Goal: Task Accomplishment & Management: Manage account settings

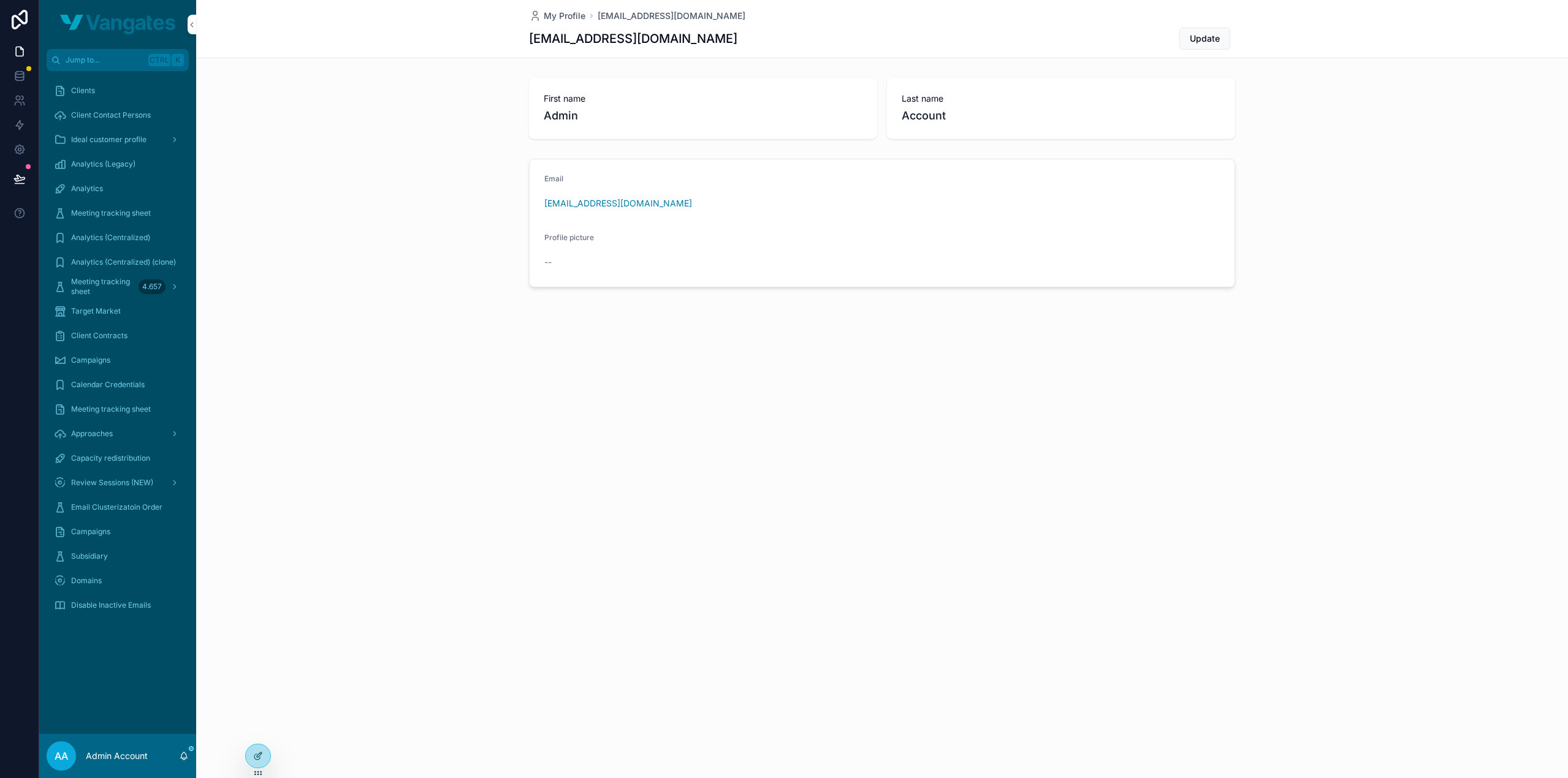
click at [111, 437] on span "Approaches" at bounding box center [91, 433] width 42 height 10
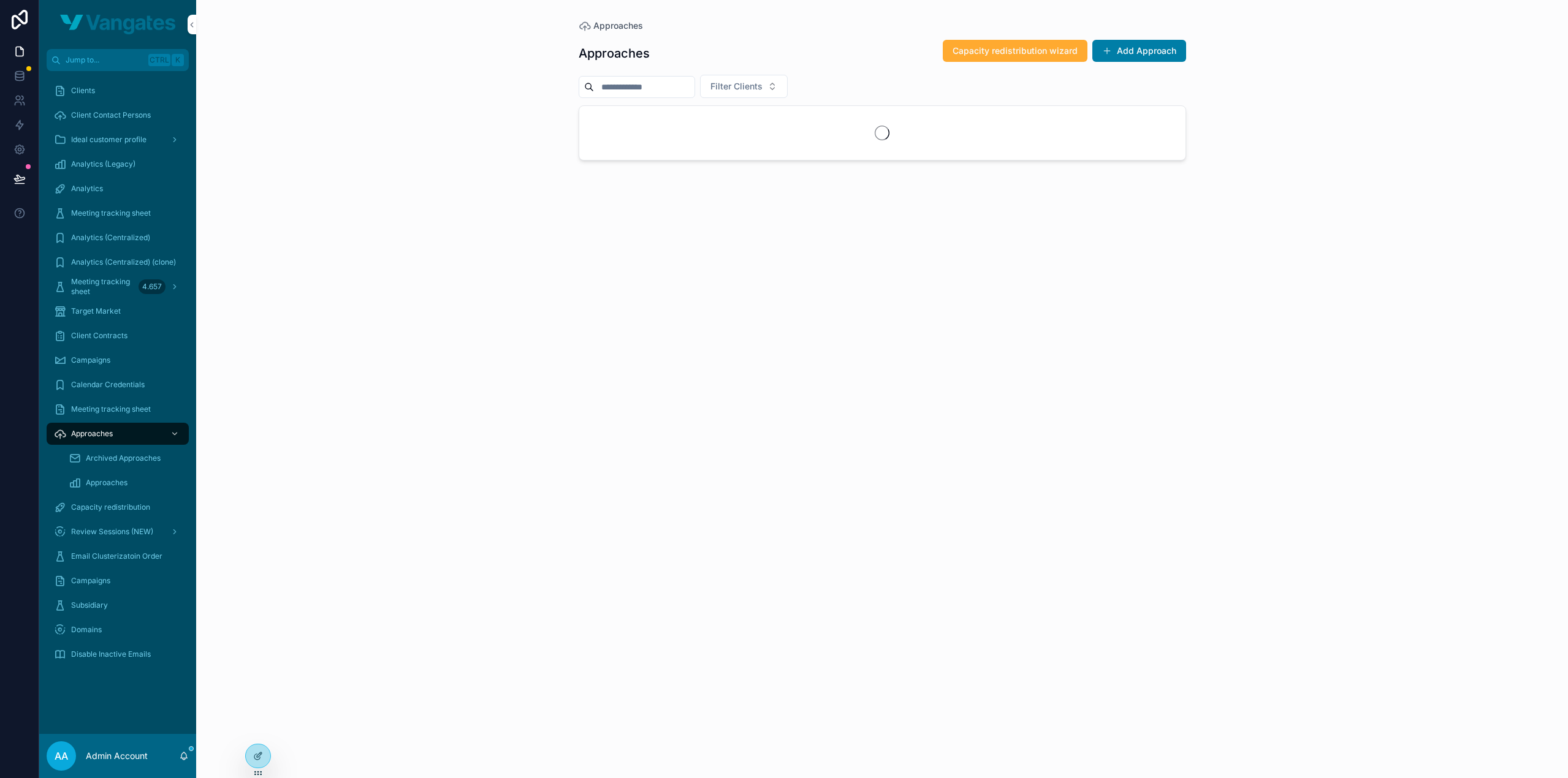
click at [746, 91] on span "Filter Clients" at bounding box center [737, 86] width 52 height 12
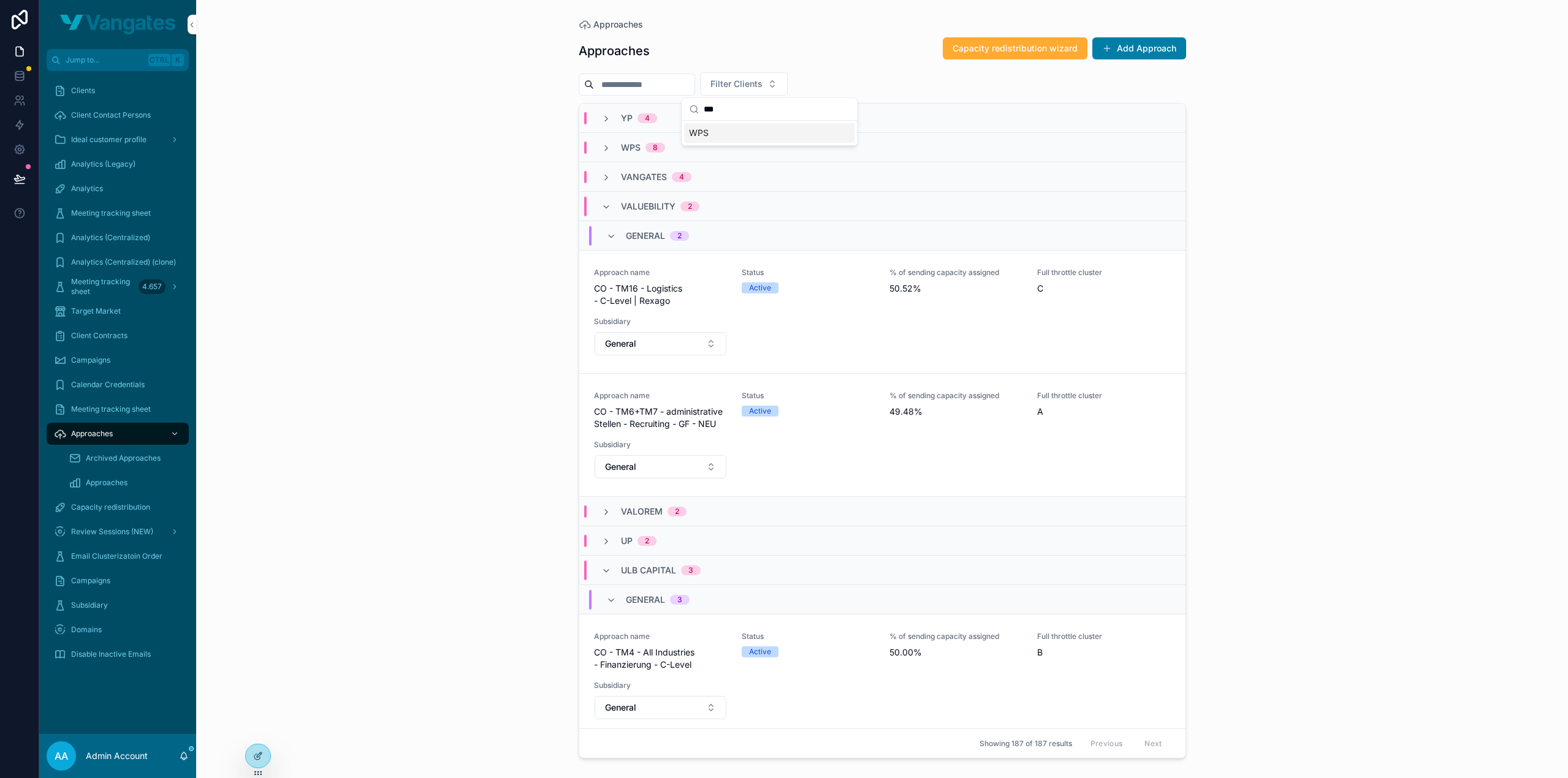
type input "***"
click at [732, 131] on div "WPS" at bounding box center [769, 133] width 171 height 20
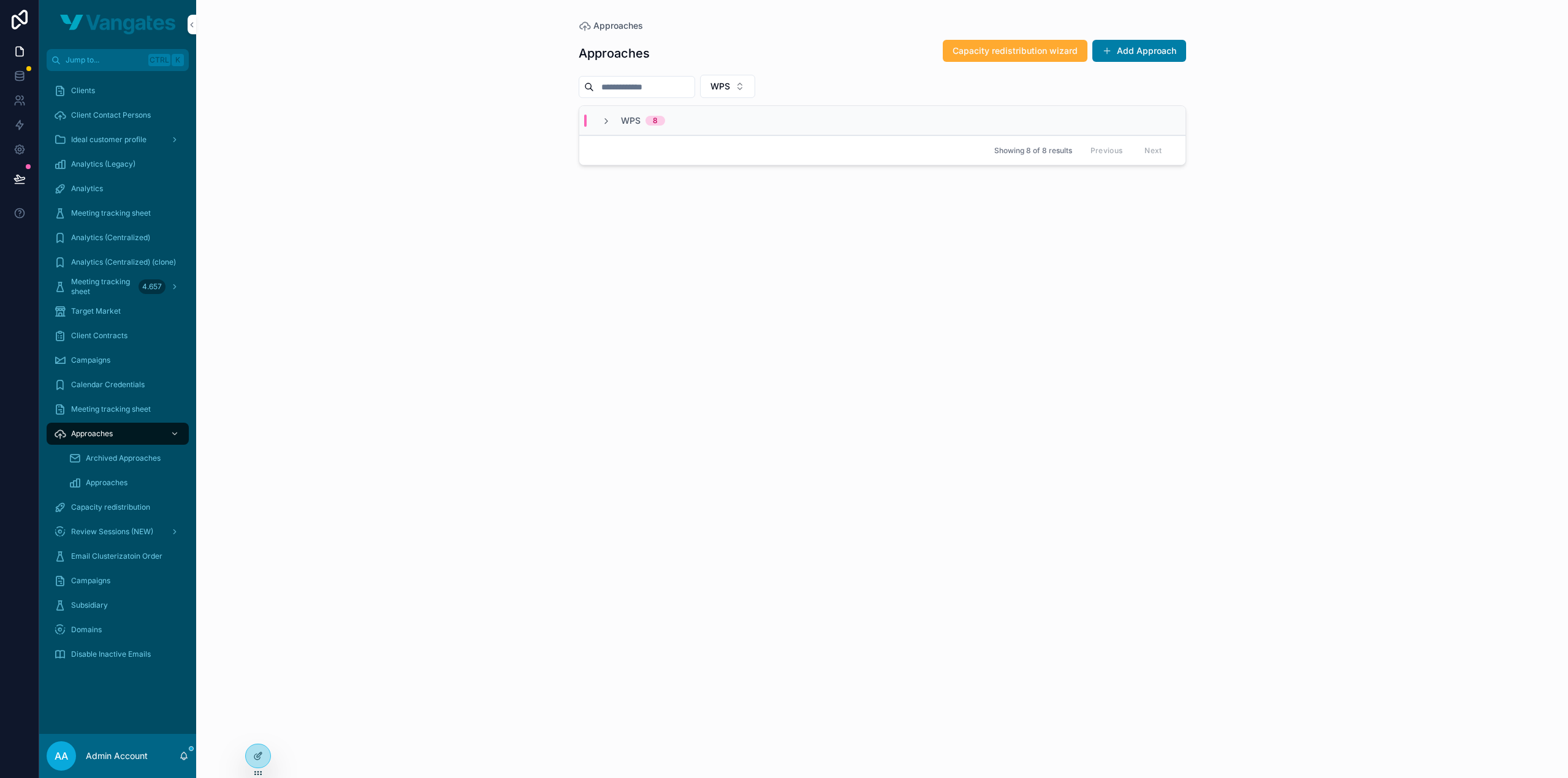
click at [611, 120] on div "WPS 8" at bounding box center [633, 120] width 64 height 12
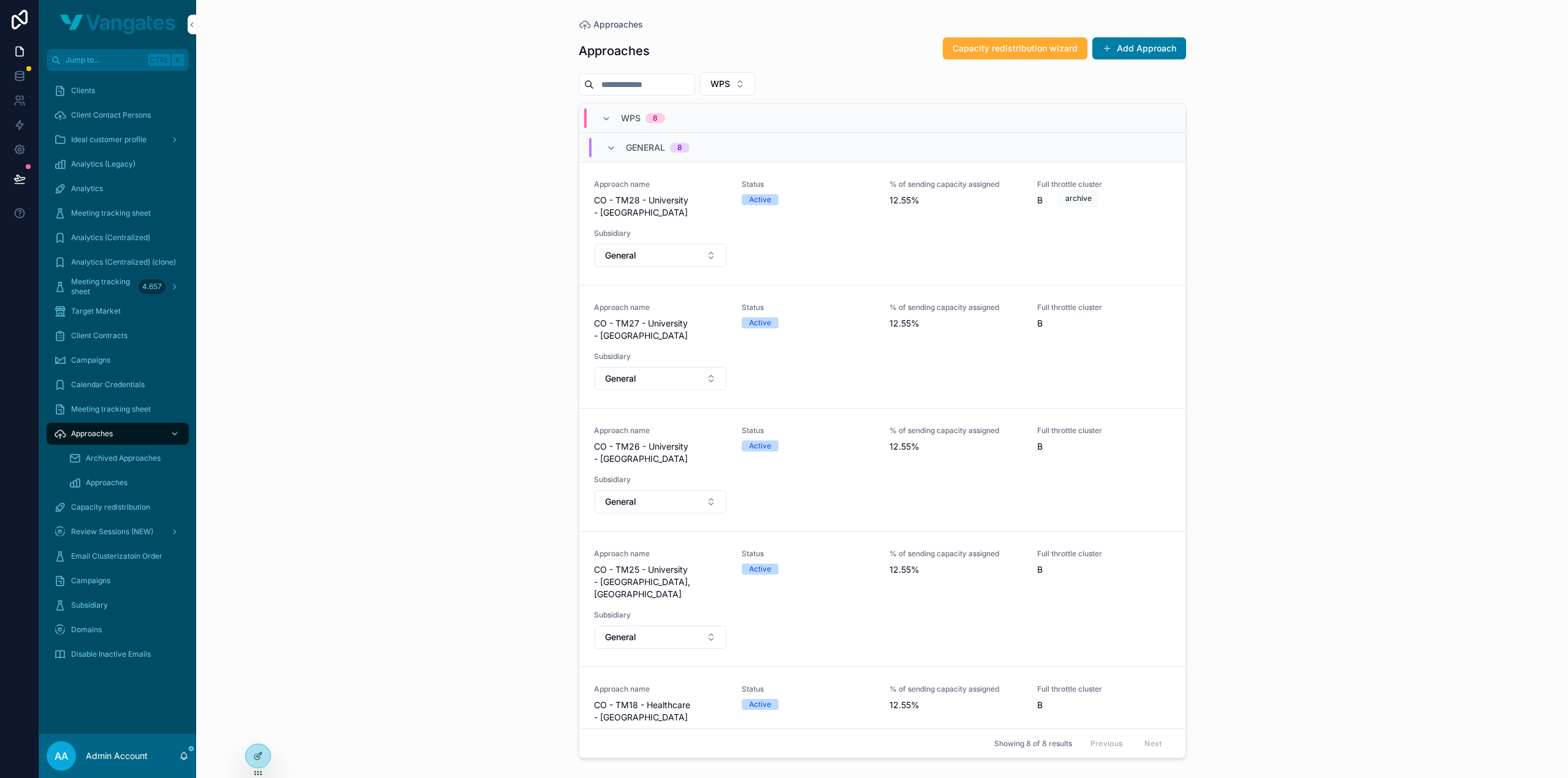
click at [0, 0] on icon "scrollable content" at bounding box center [0, 0] width 0 height 0
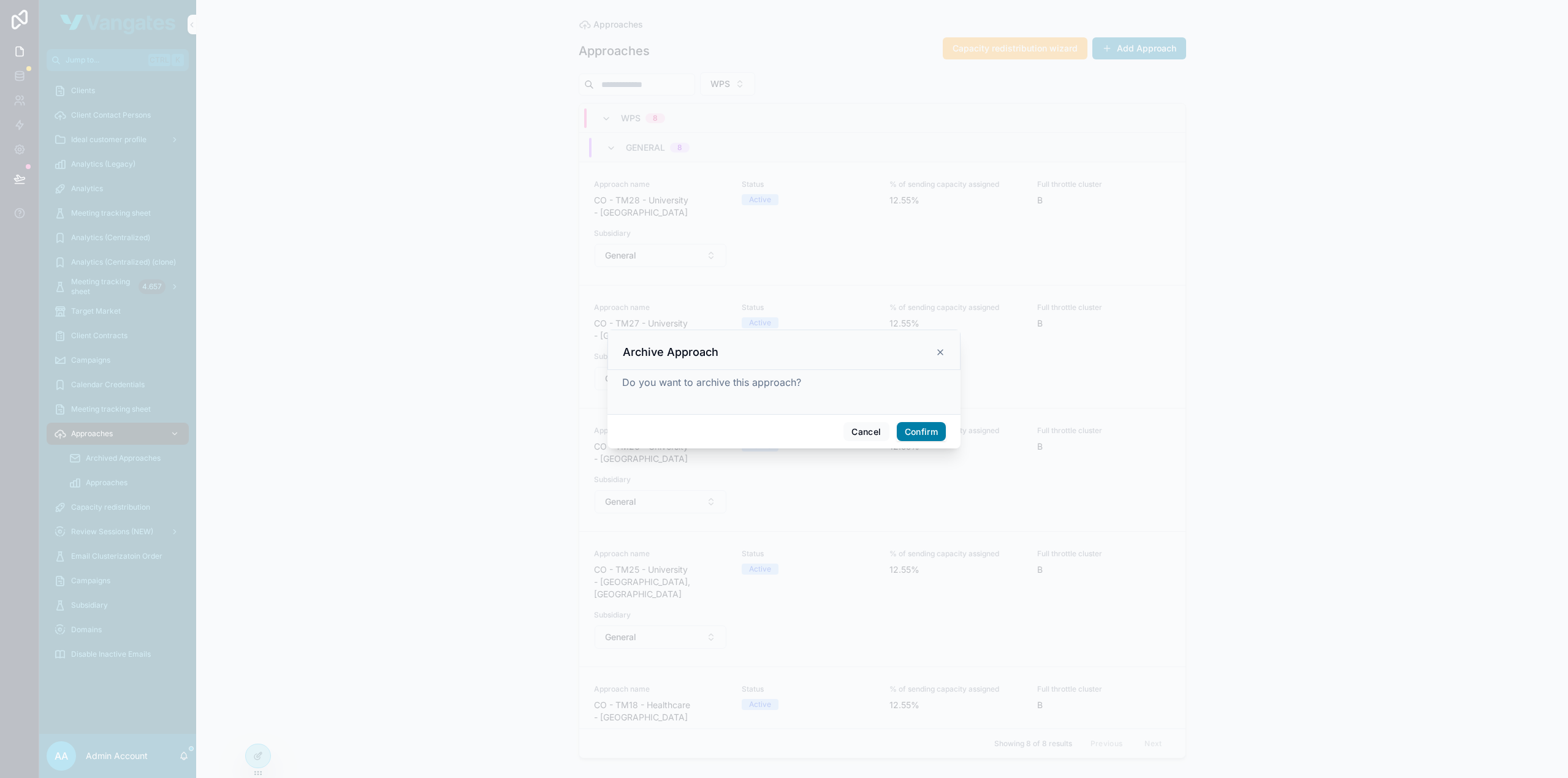
click at [916, 430] on button "Confirm" at bounding box center [921, 432] width 49 height 20
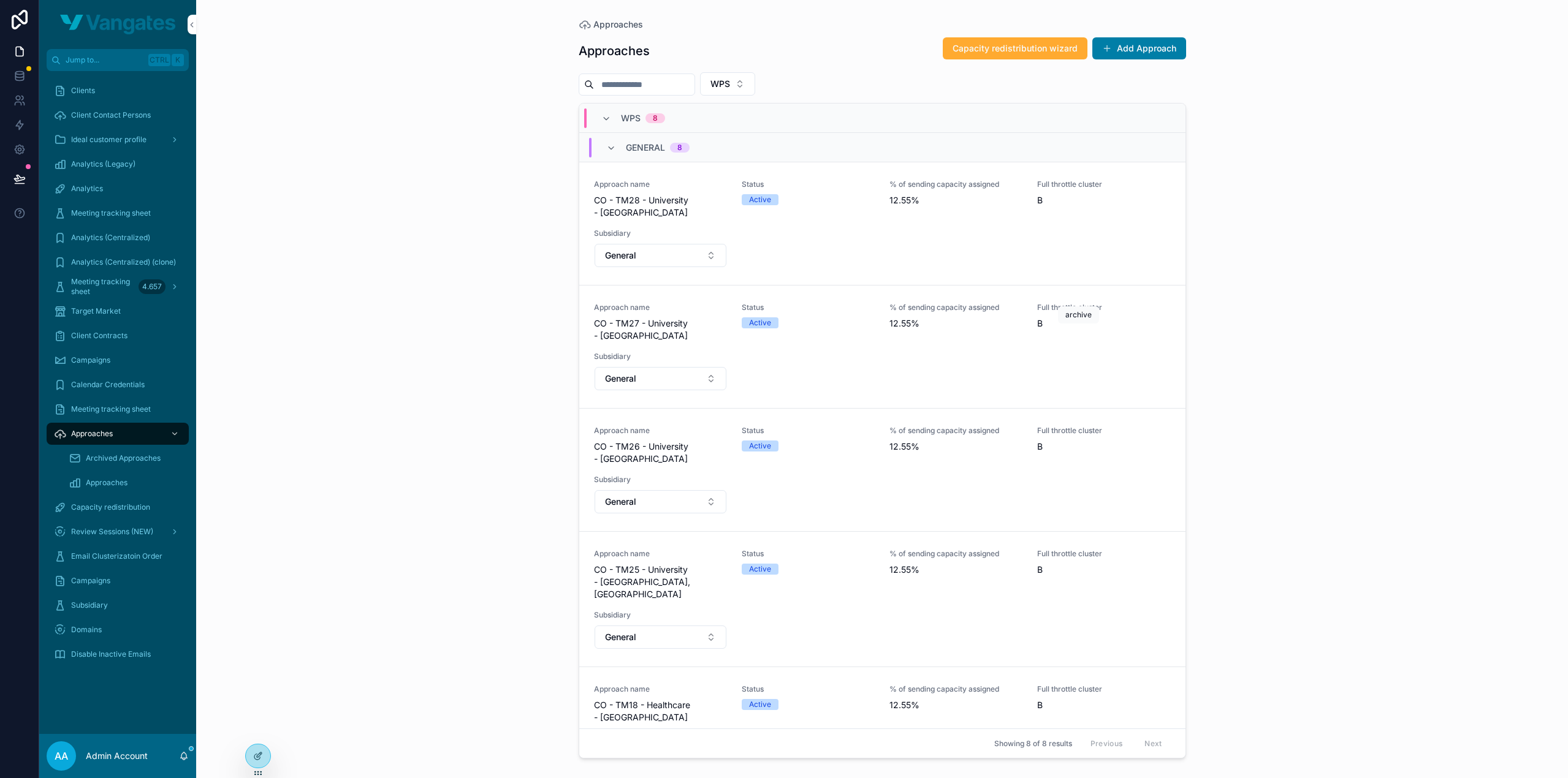
click at [0, 0] on button "scrollable content" at bounding box center [0, 0] width 0 height 0
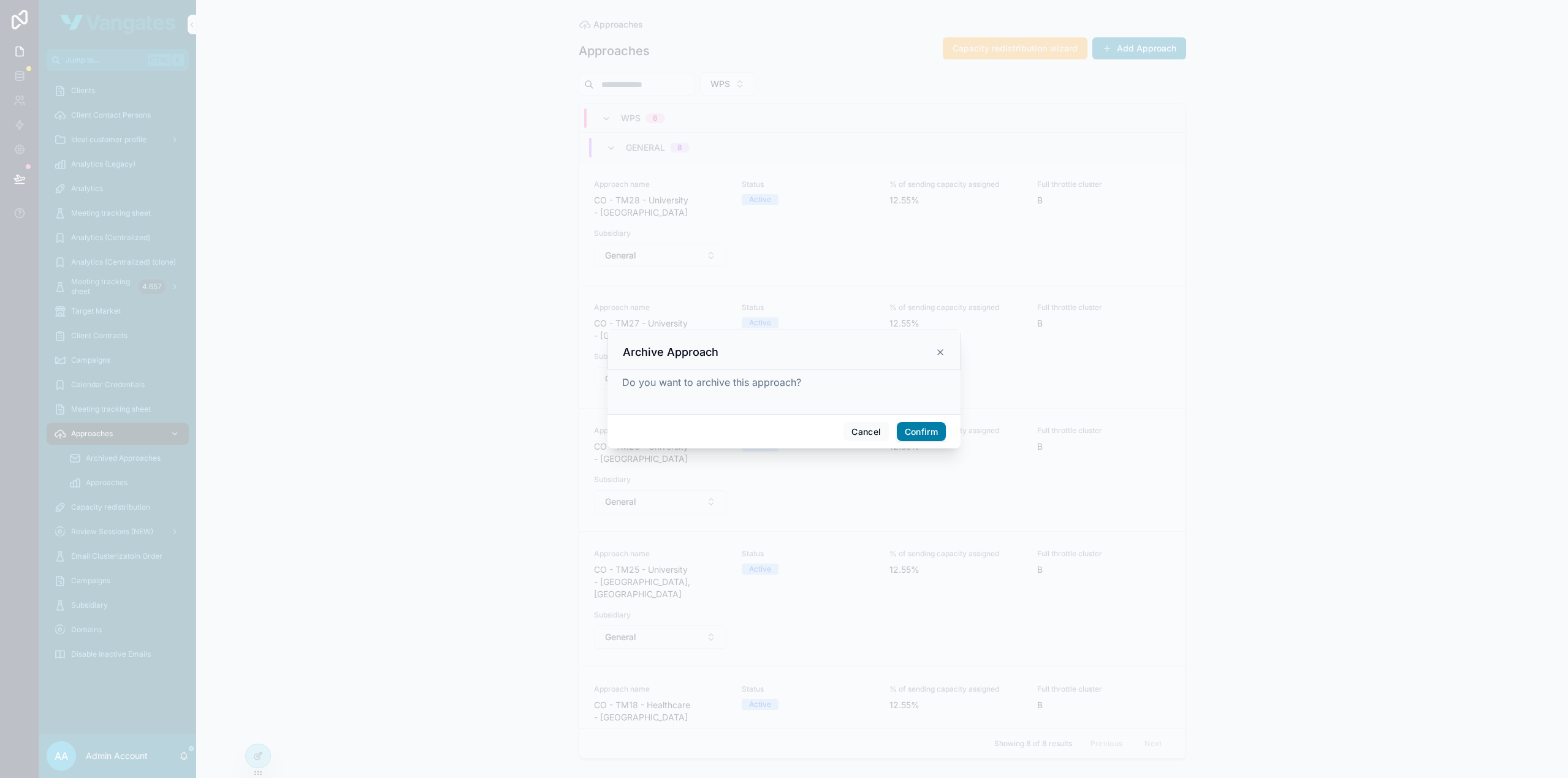
click at [935, 429] on button "Confirm" at bounding box center [921, 432] width 49 height 20
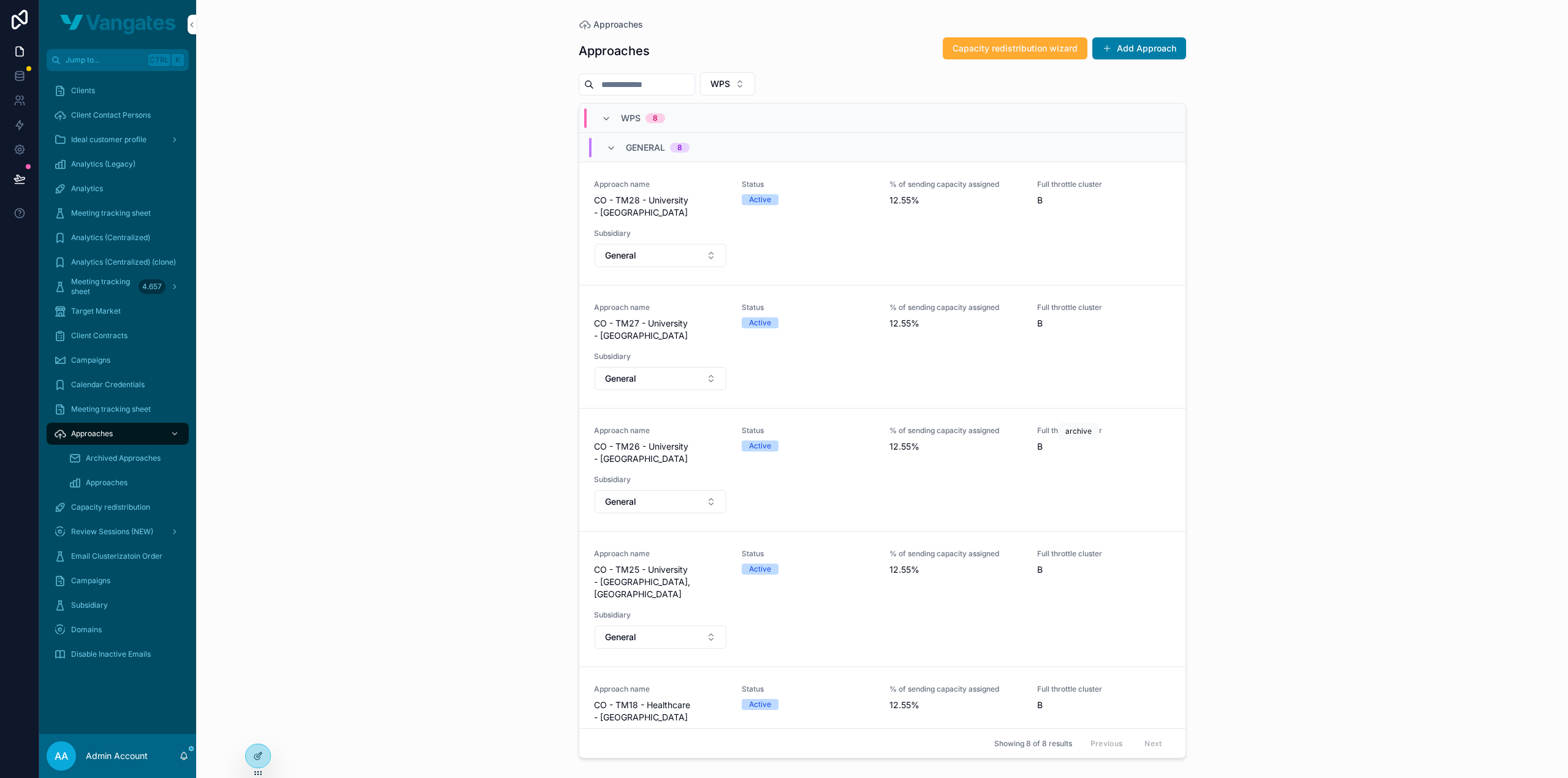
click at [0, 0] on icon "scrollable content" at bounding box center [0, 0] width 0 height 0
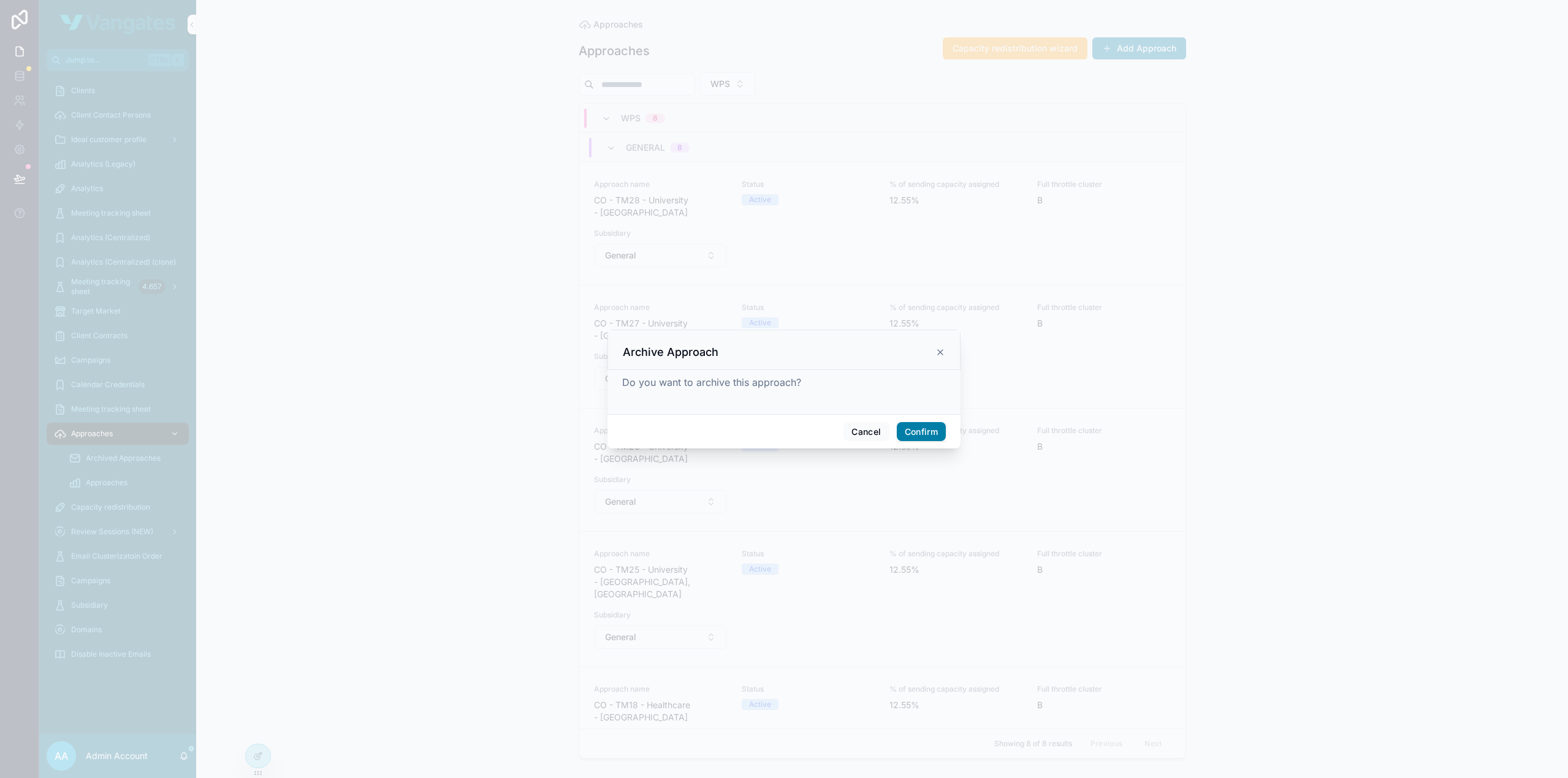
click at [919, 432] on button "Confirm" at bounding box center [921, 432] width 49 height 20
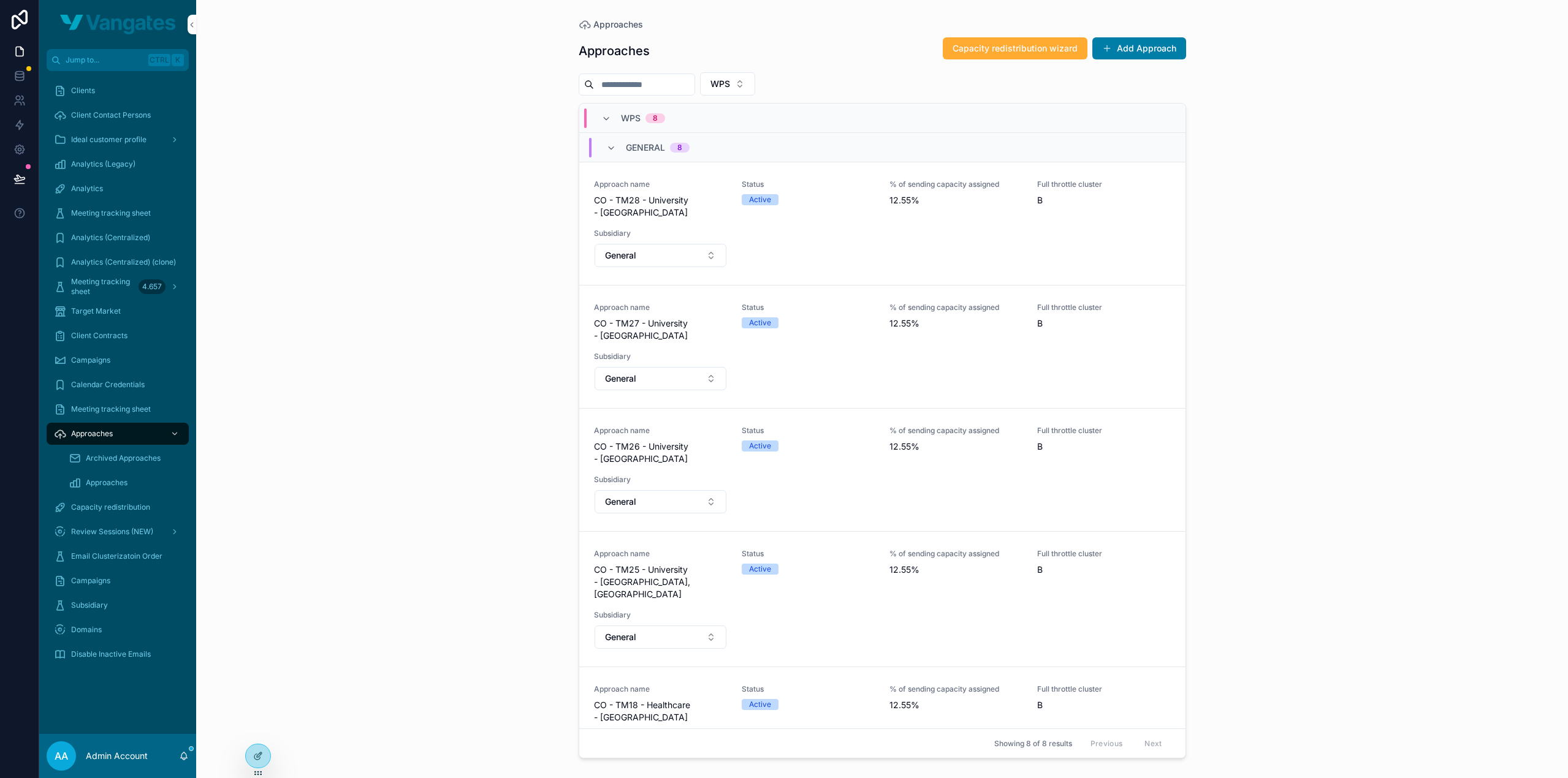
click at [0, 0] on icon "scrollable content" at bounding box center [0, 0] width 0 height 0
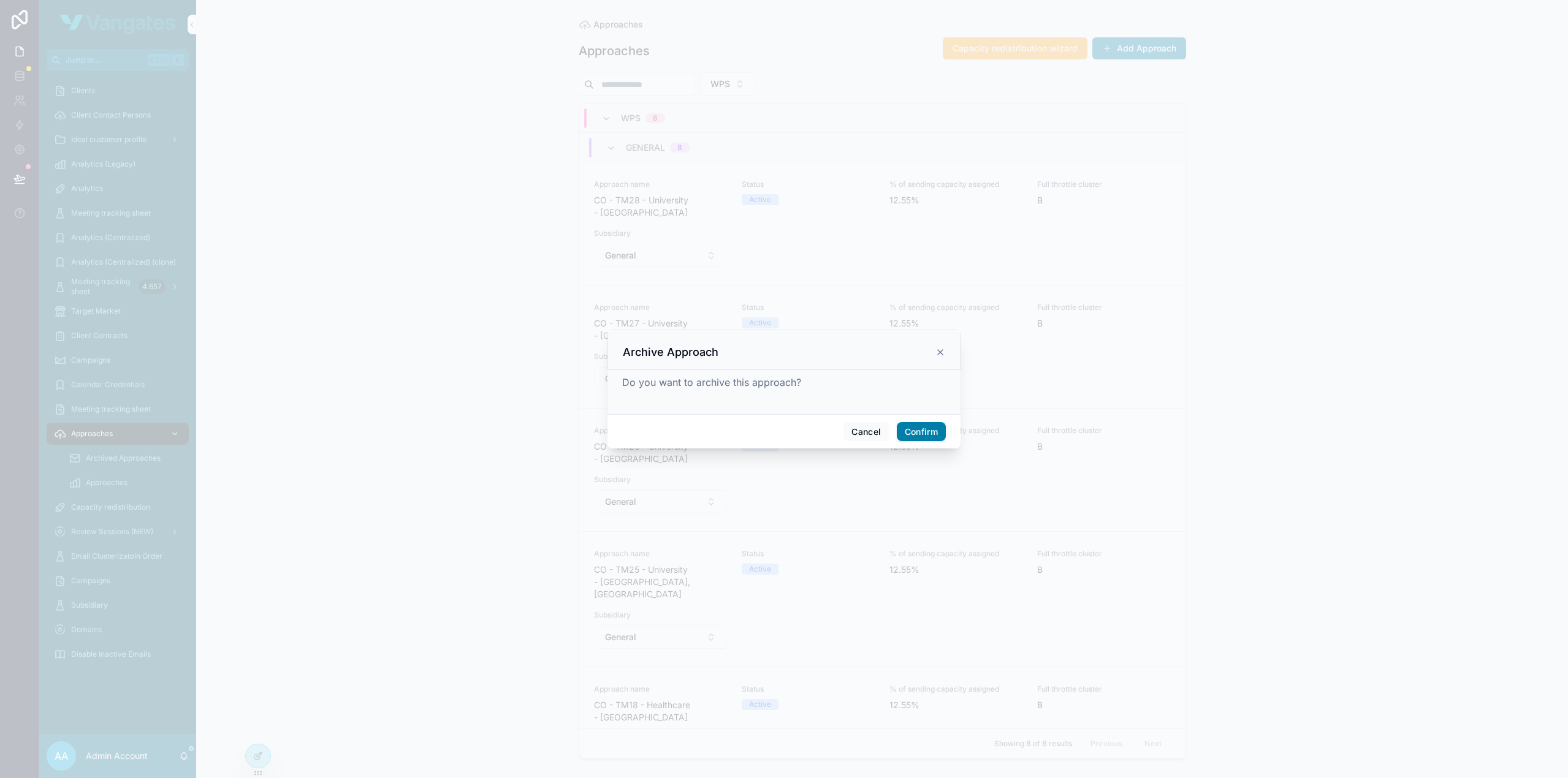
click at [930, 434] on button "Confirm" at bounding box center [921, 432] width 49 height 20
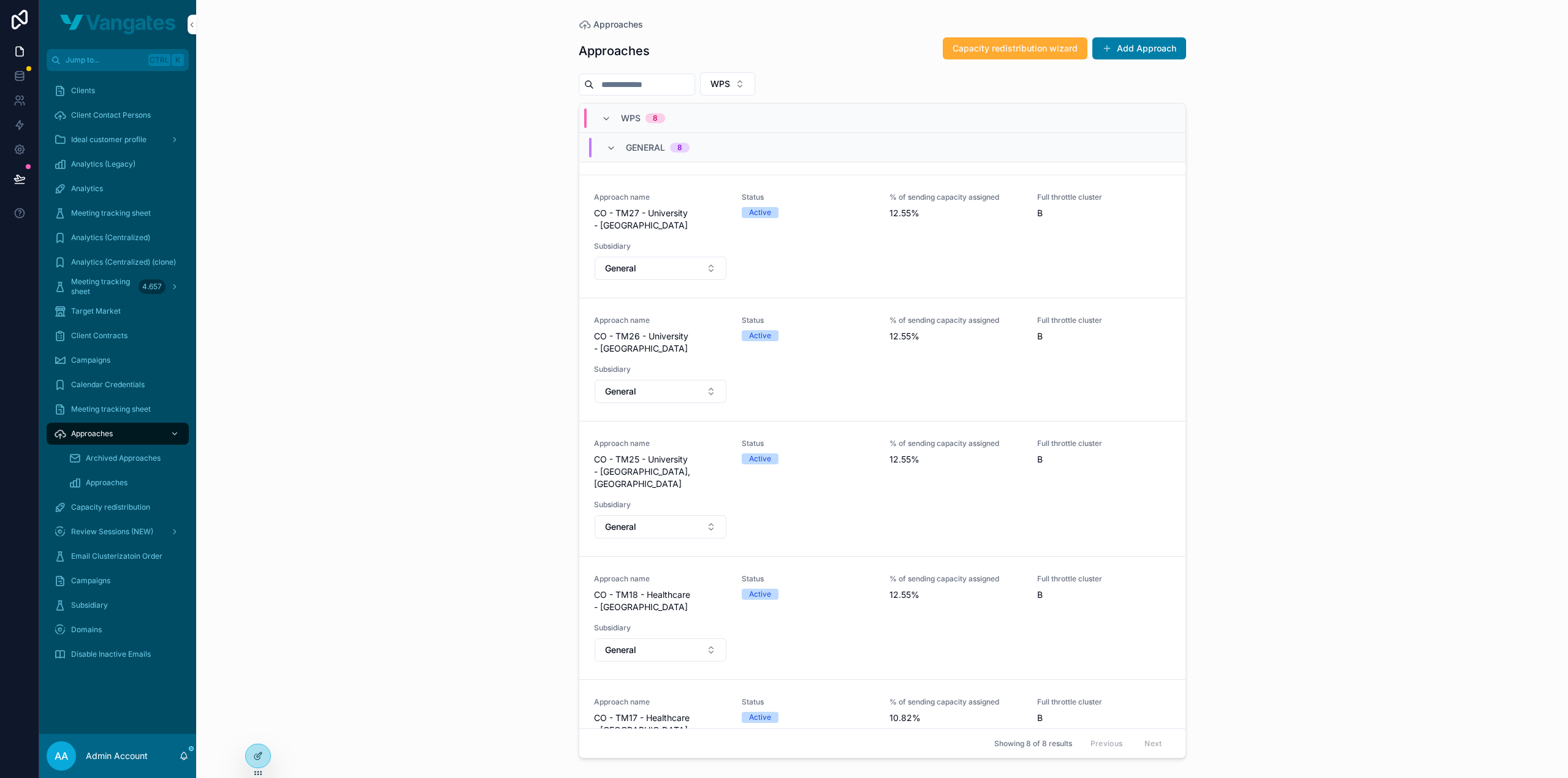
scroll to position [123, 0]
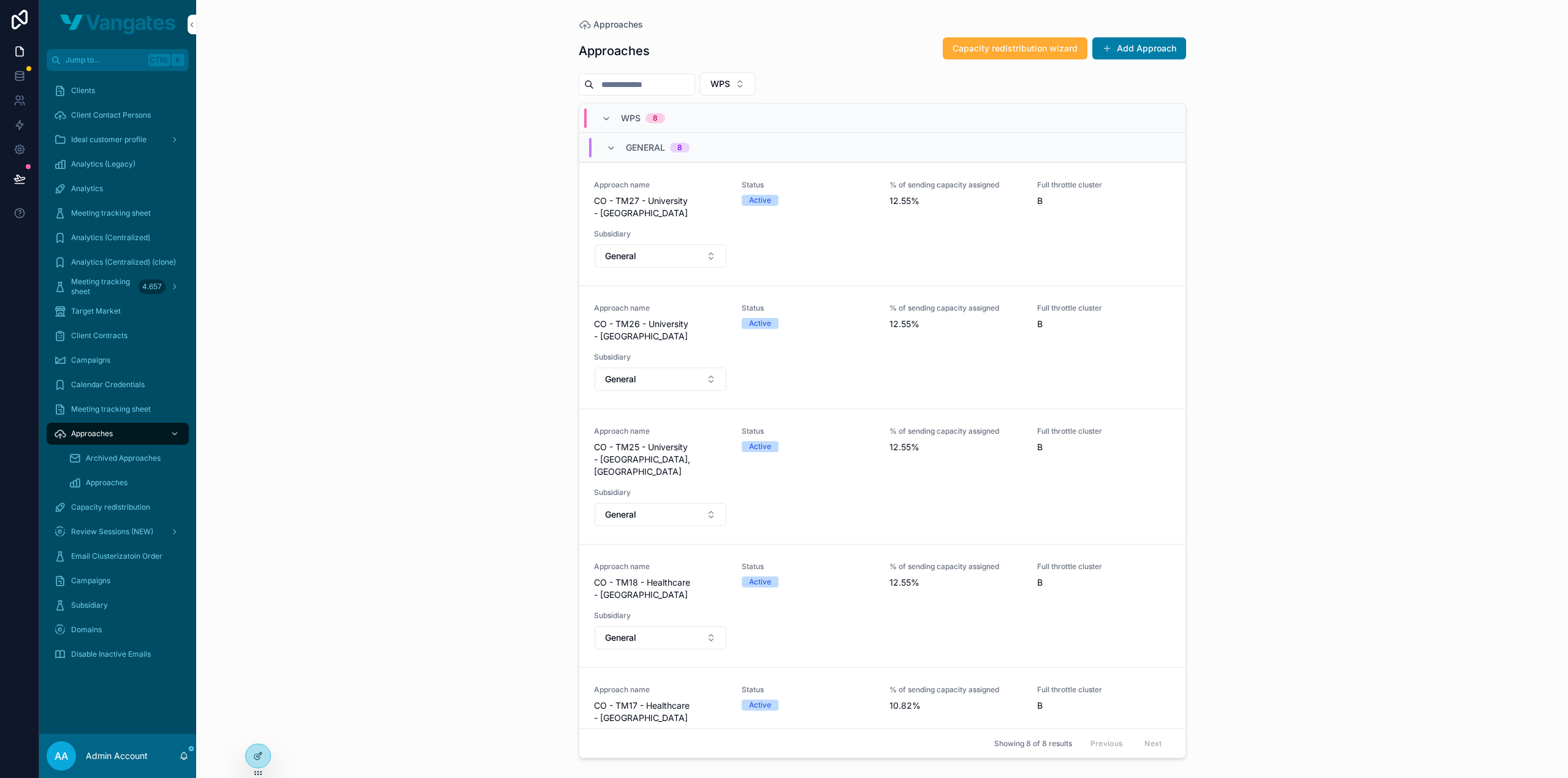
click at [0, 0] on icon "scrollable content" at bounding box center [0, 0] width 0 height 0
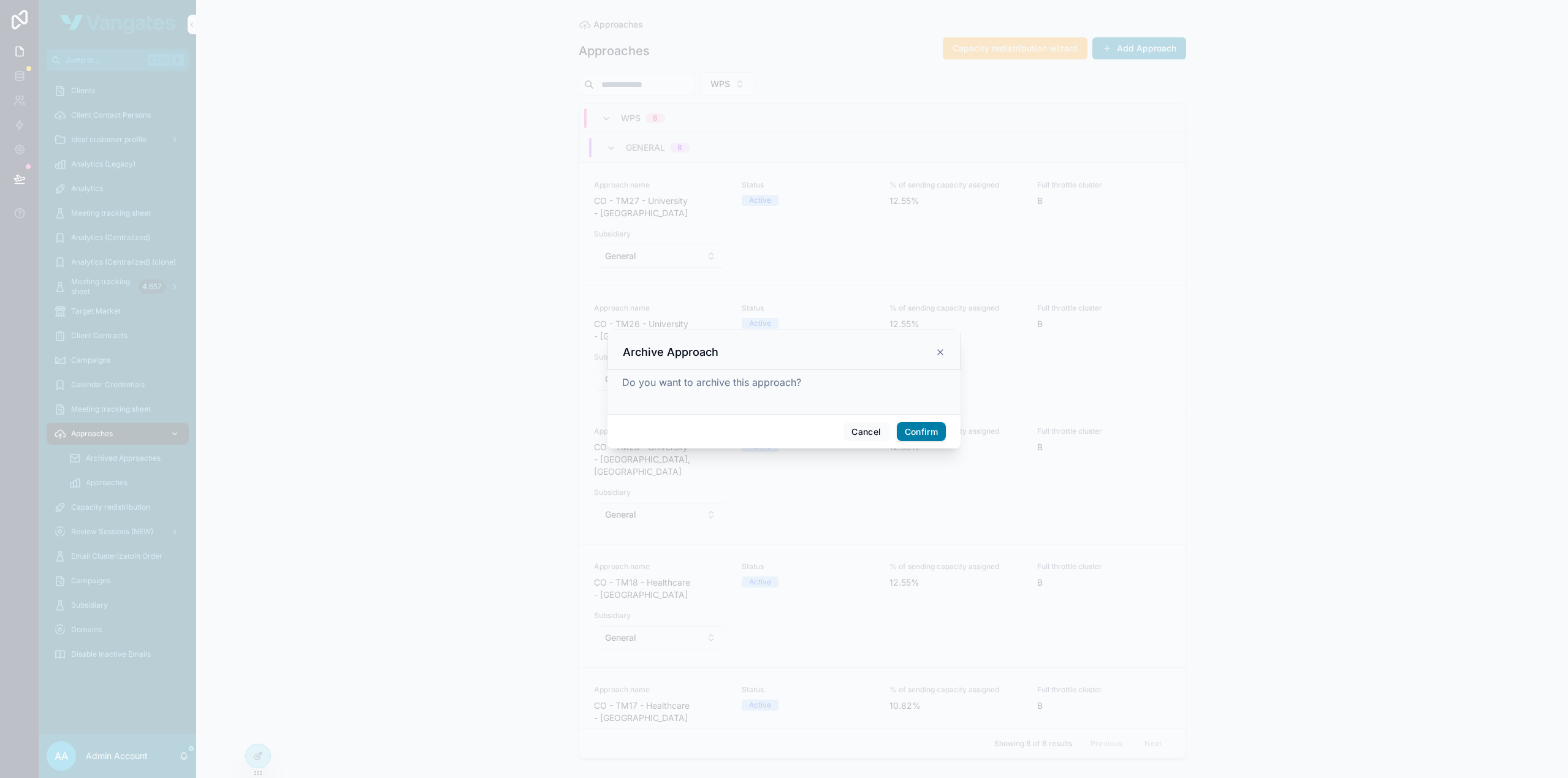
click at [923, 434] on button "Confirm" at bounding box center [921, 432] width 49 height 20
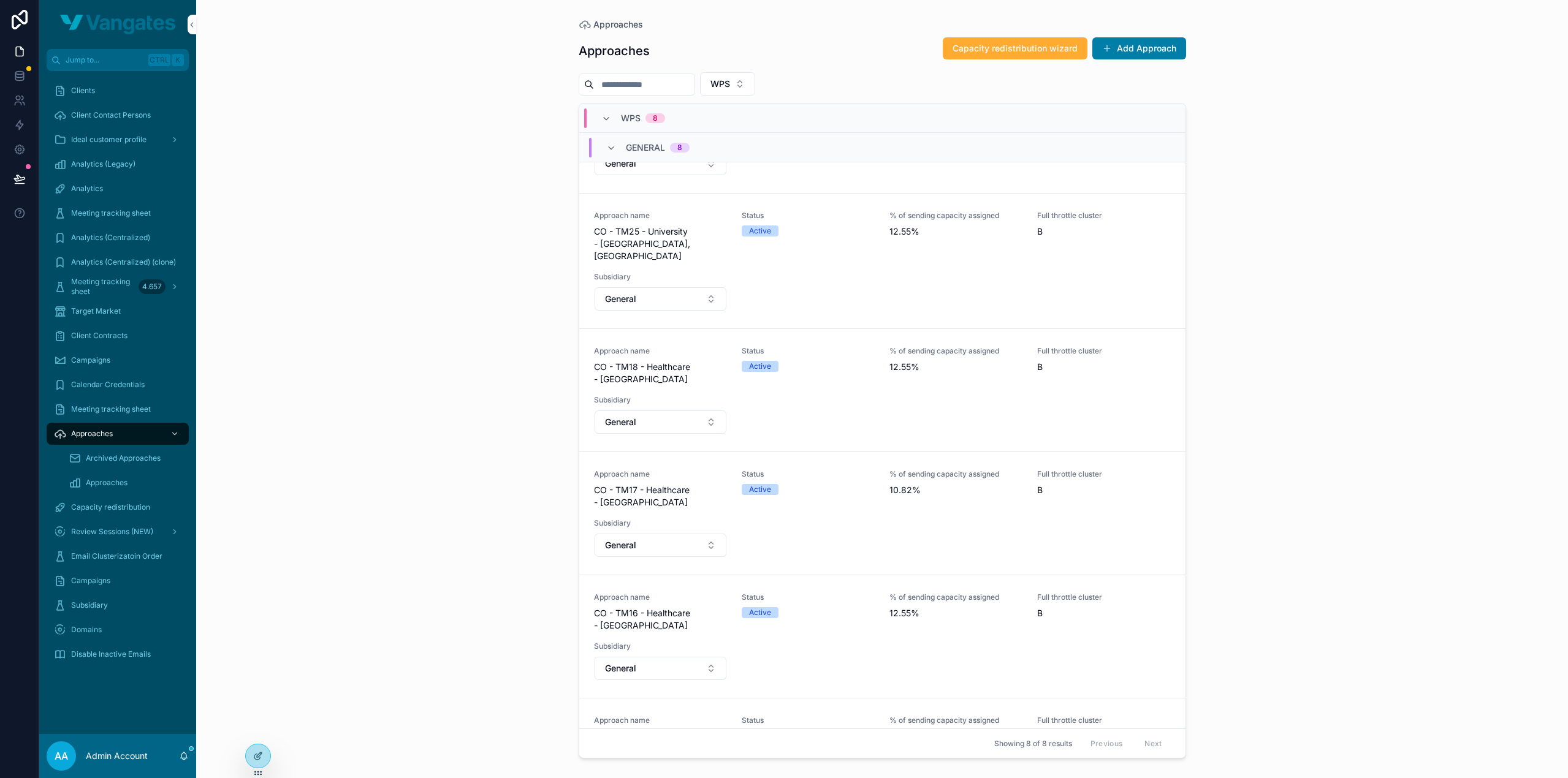
scroll to position [364, 0]
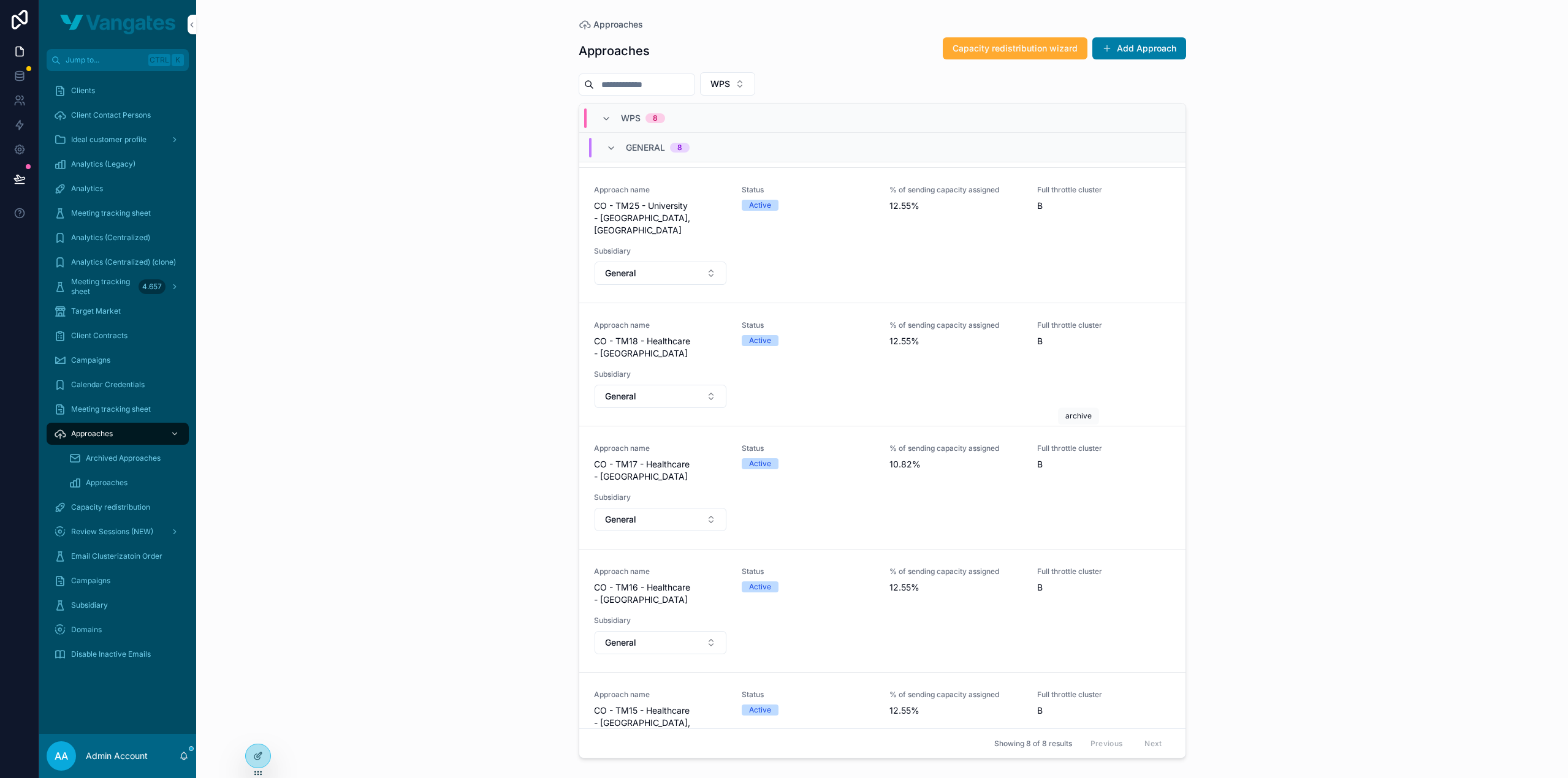
click at [0, 0] on icon "scrollable content" at bounding box center [0, 0] width 0 height 0
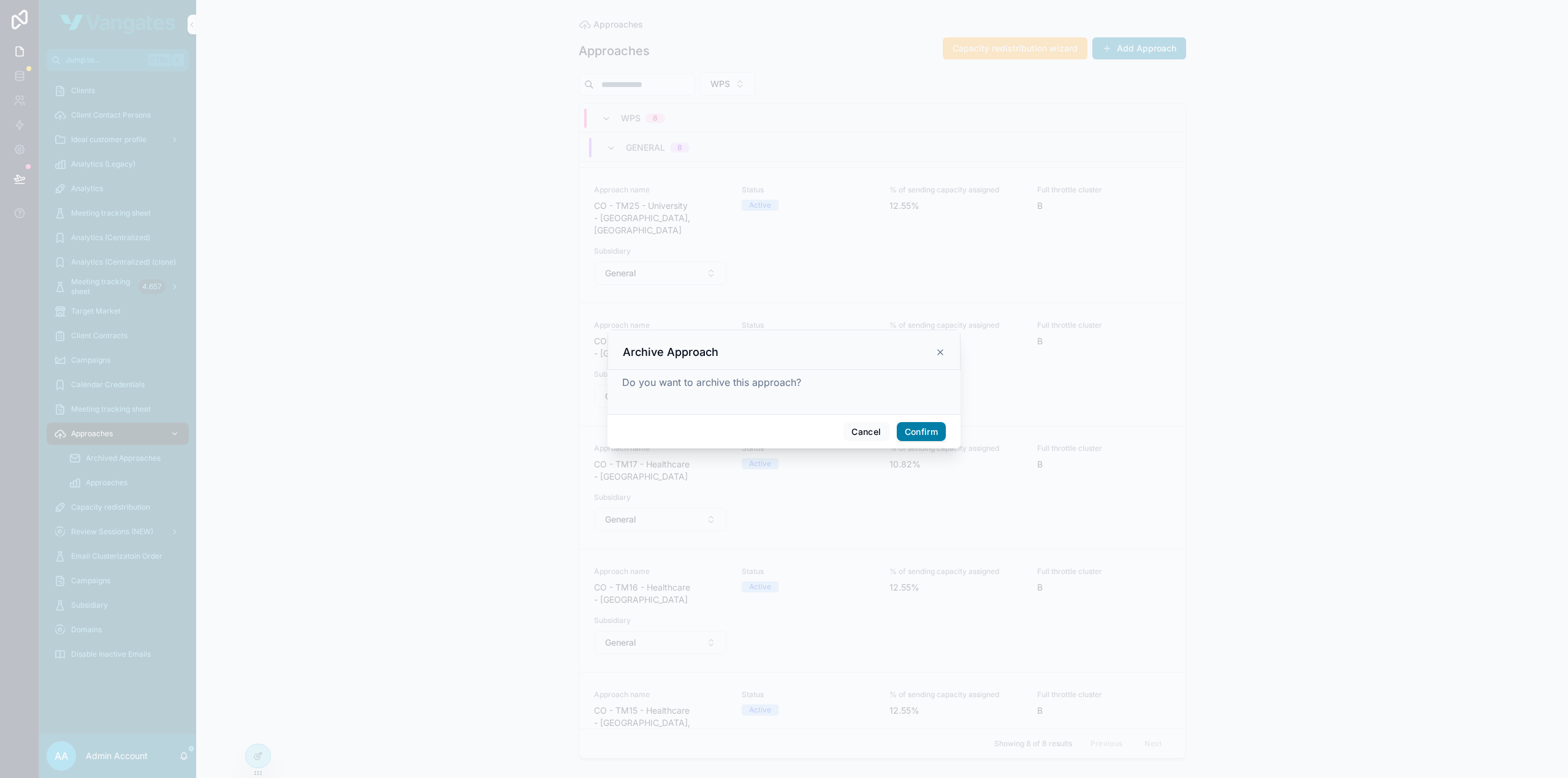
click at [928, 425] on button "Confirm" at bounding box center [921, 432] width 49 height 20
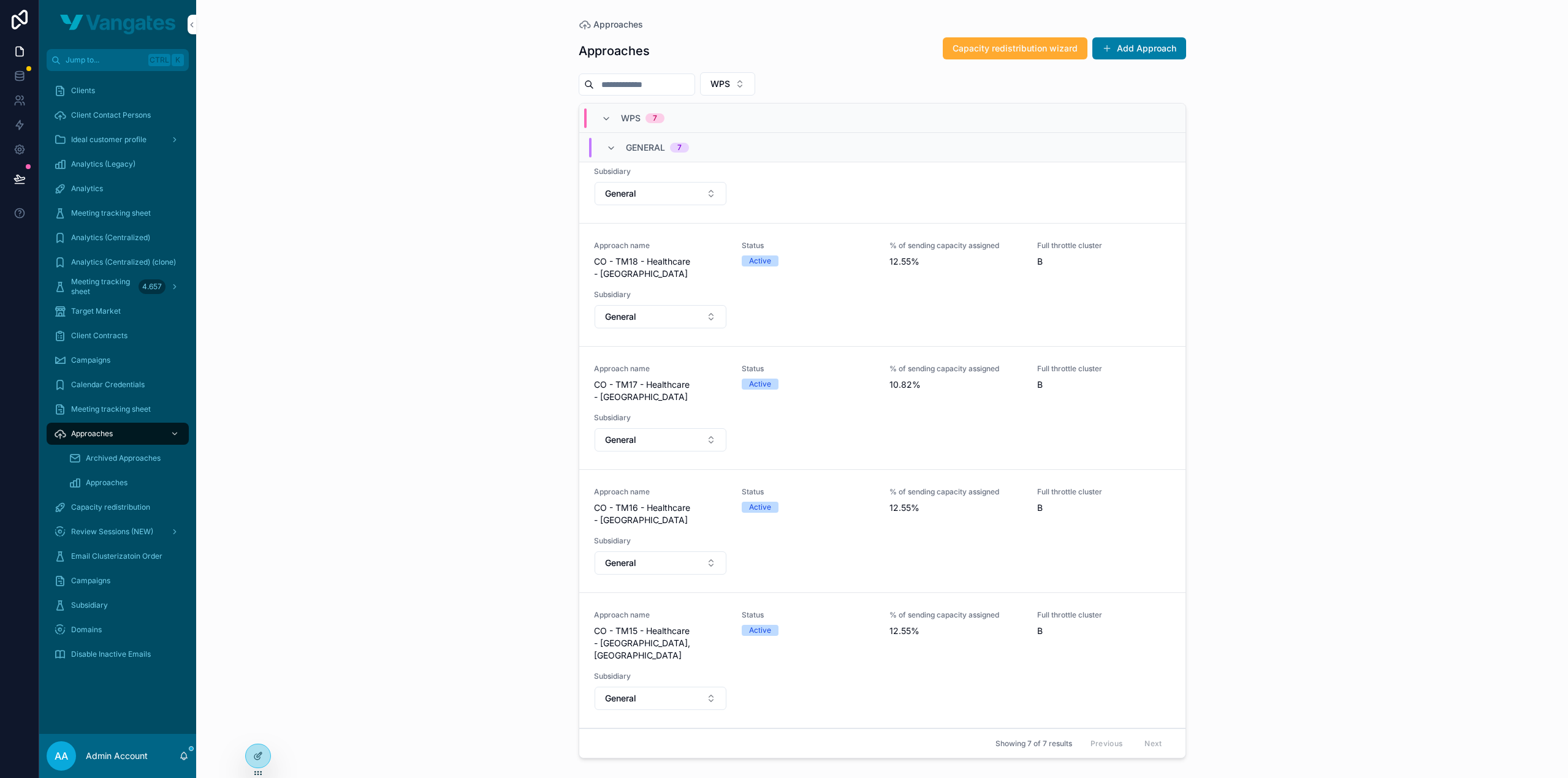
scroll to position [254, 0]
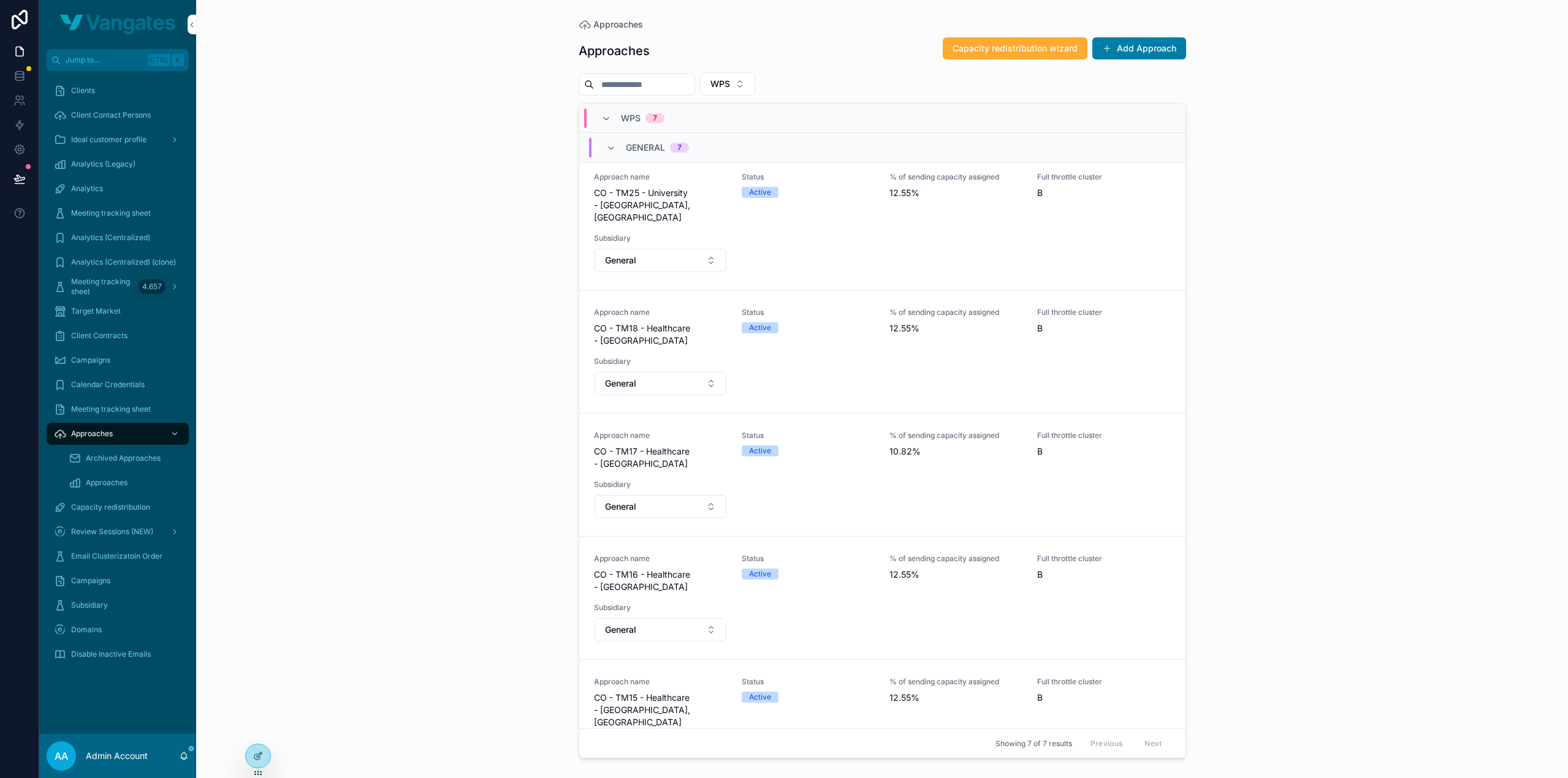
click at [0, 0] on icon "scrollable content" at bounding box center [0, 0] width 0 height 0
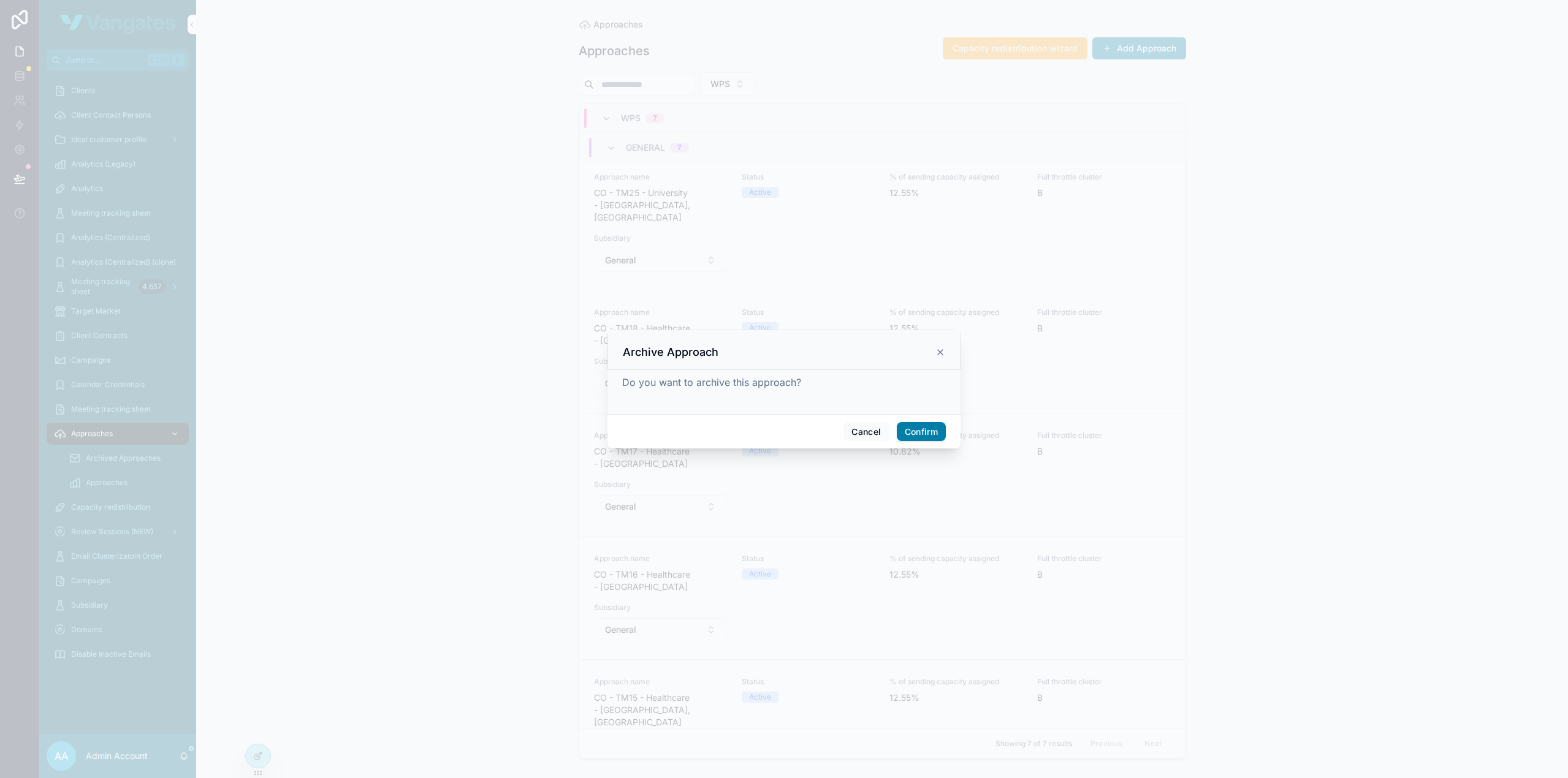
click at [930, 432] on button "Confirm" at bounding box center [921, 432] width 49 height 20
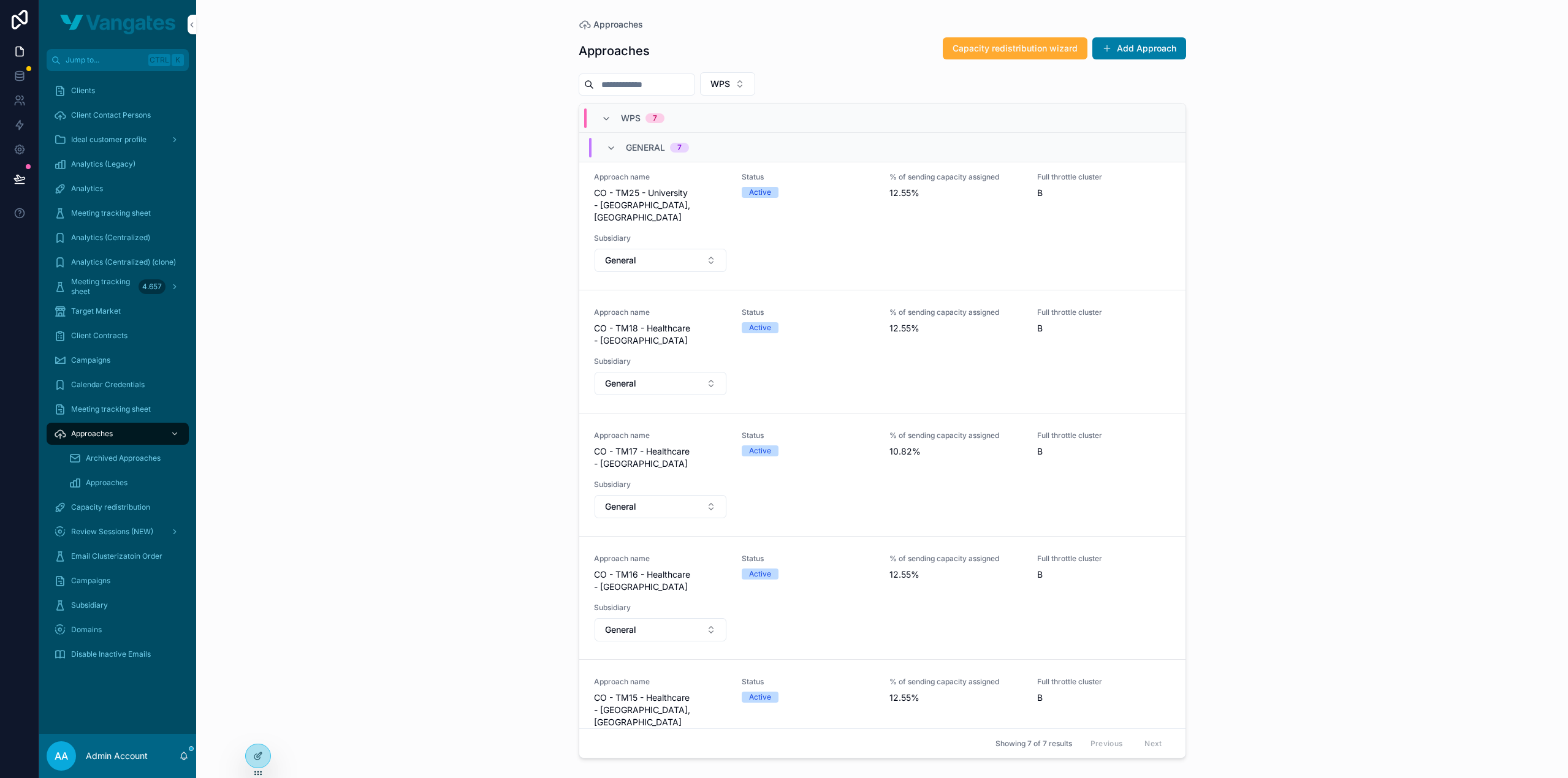
click at [0, 0] on icon "scrollable content" at bounding box center [0, 0] width 0 height 0
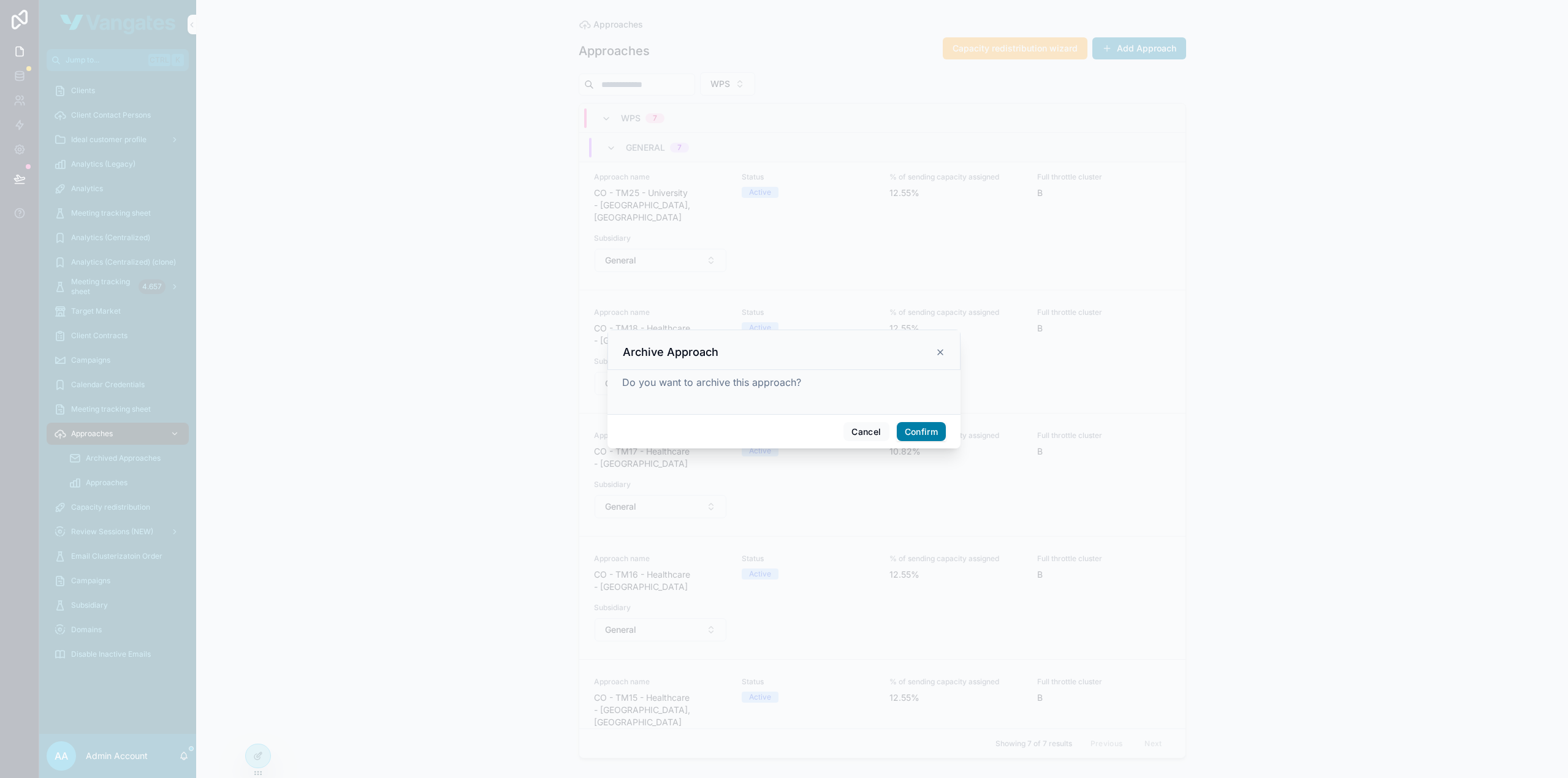
click at [913, 431] on button "Confirm" at bounding box center [921, 432] width 49 height 20
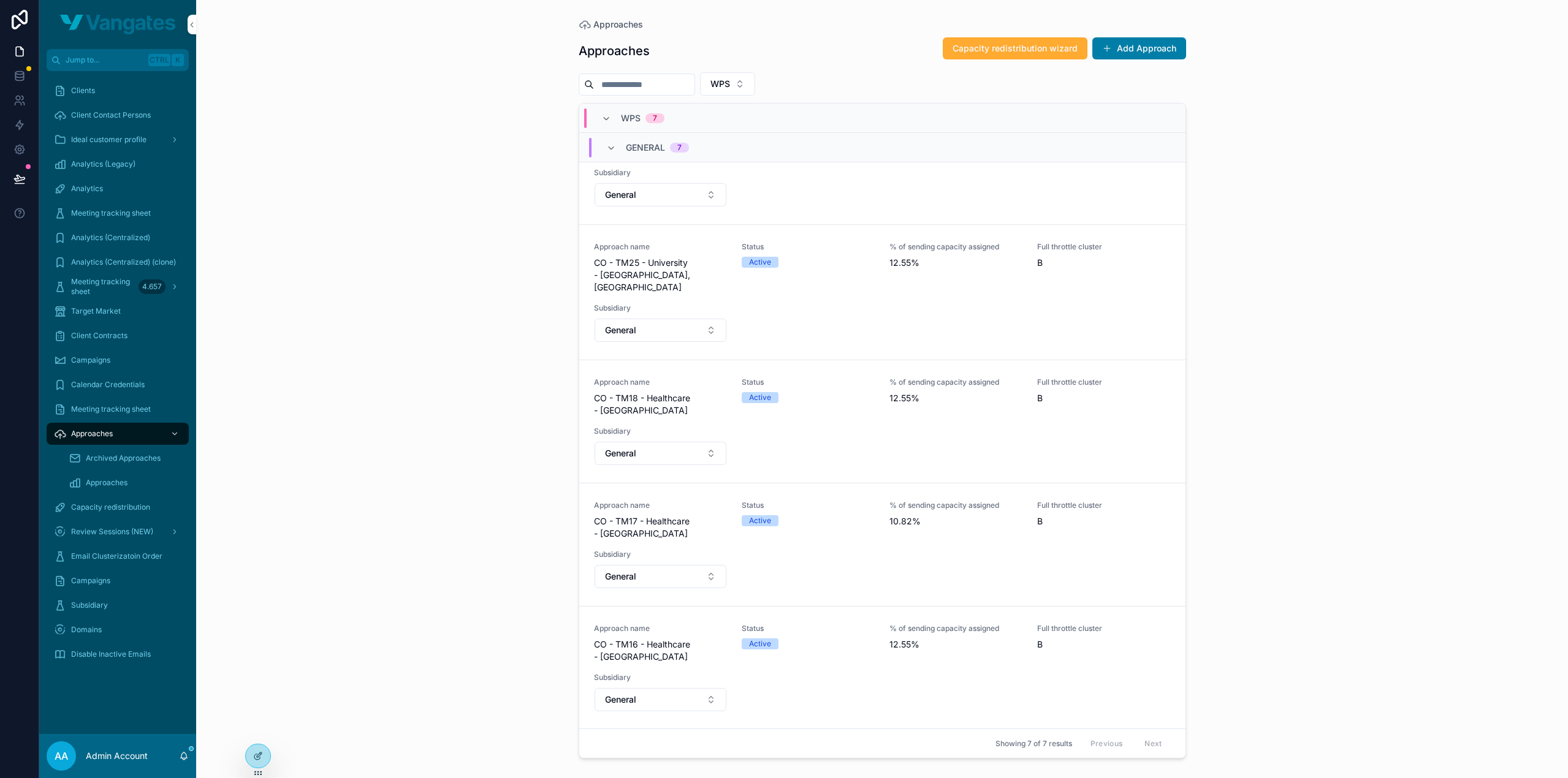
scroll to position [0, 0]
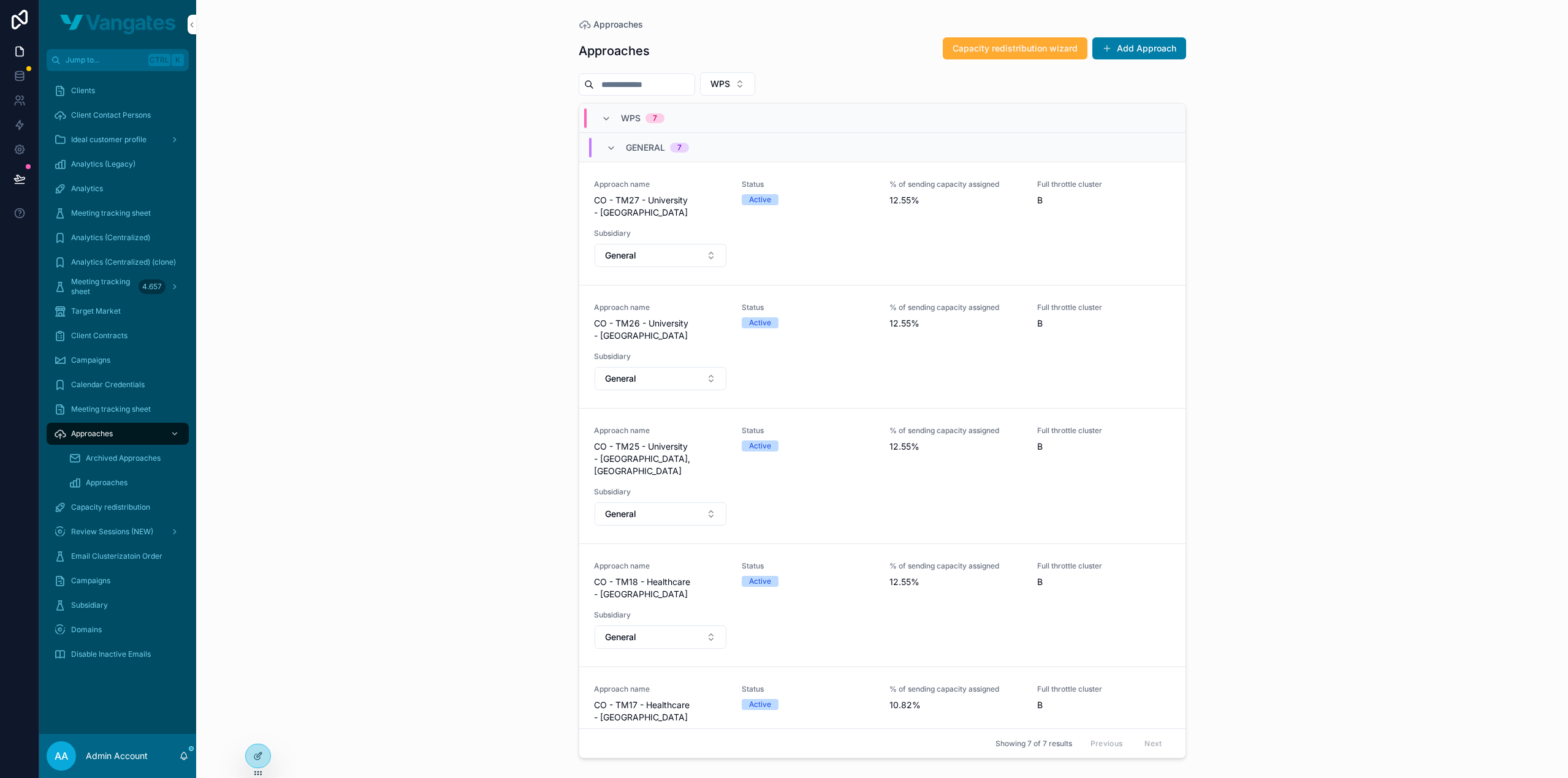
click at [378, 92] on div "Approaches Approaches Capacity redistribution wizard Add Approach WPS WPS 7 Gen…" at bounding box center [882, 389] width 1372 height 778
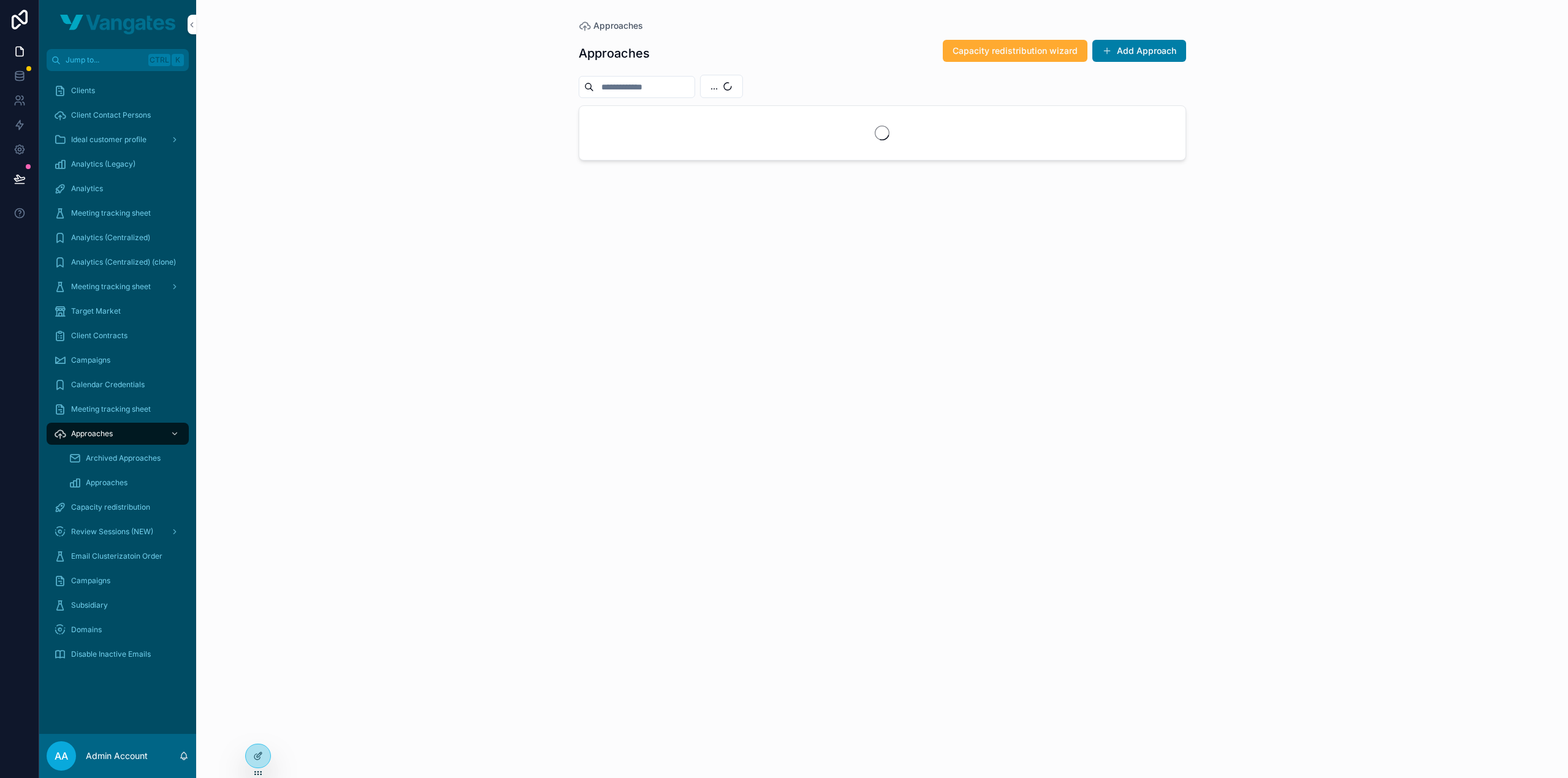
click at [718, 89] on span "..." at bounding box center [714, 86] width 8 height 12
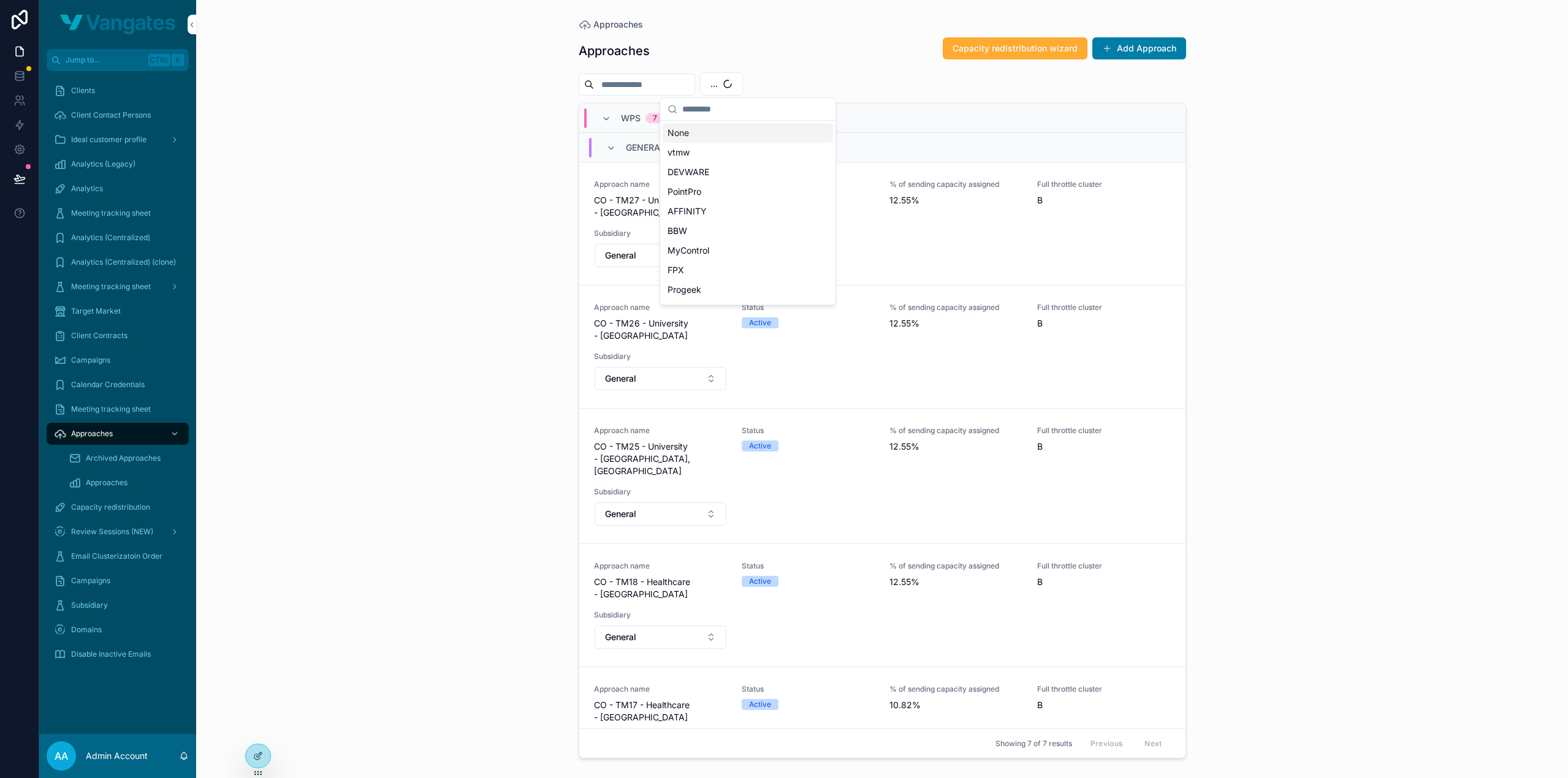
click at [728, 107] on input "scrollable content" at bounding box center [755, 109] width 146 height 22
click at [451, 179] on div "Approaches Approaches Capacity redistribution wizard Add Approach WPS WPS 7 Gen…" at bounding box center [882, 389] width 1372 height 778
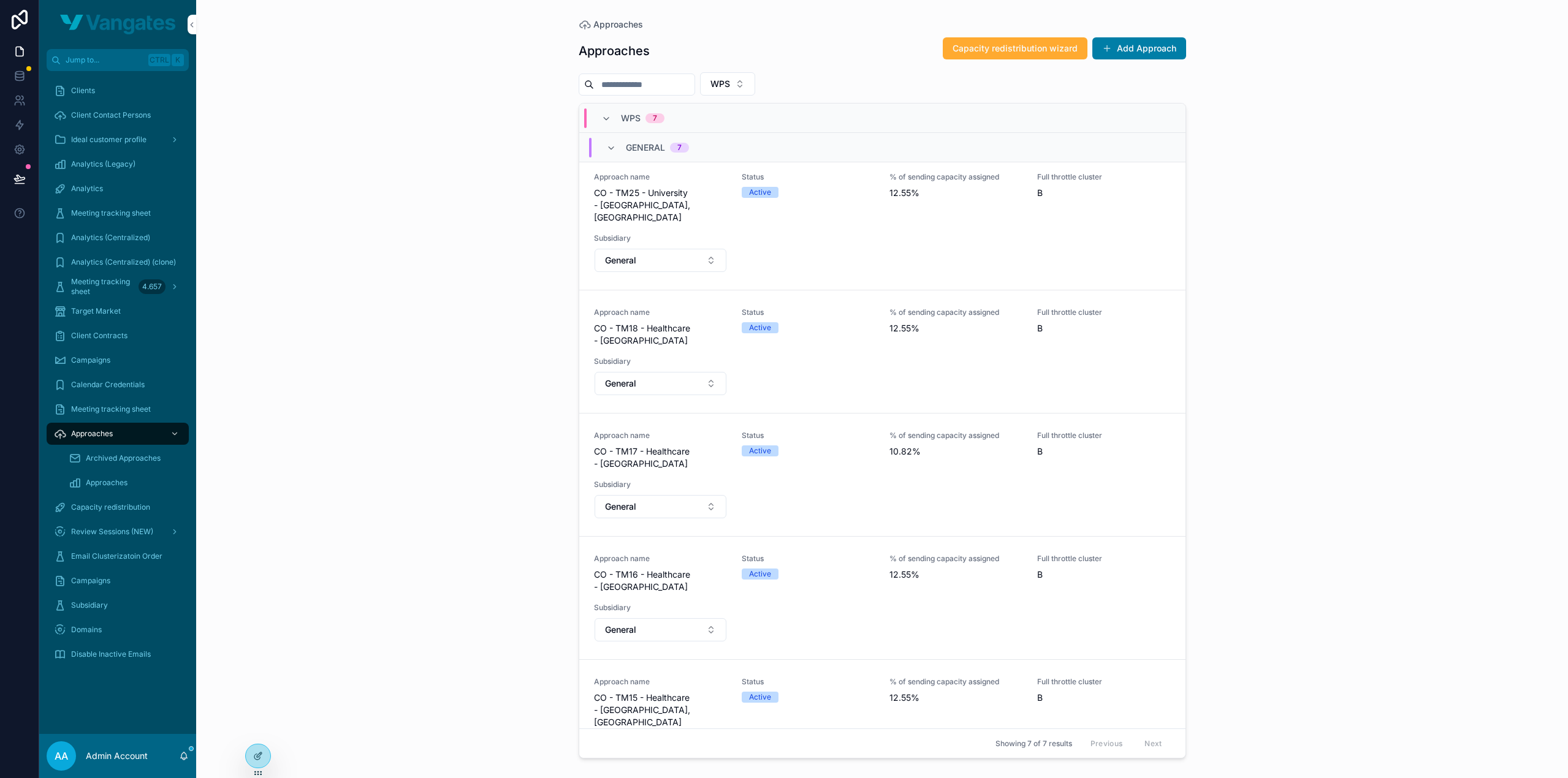
scroll to position [113, 0]
click at [0, 0] on icon "scrollable content" at bounding box center [0, 0] width 0 height 0
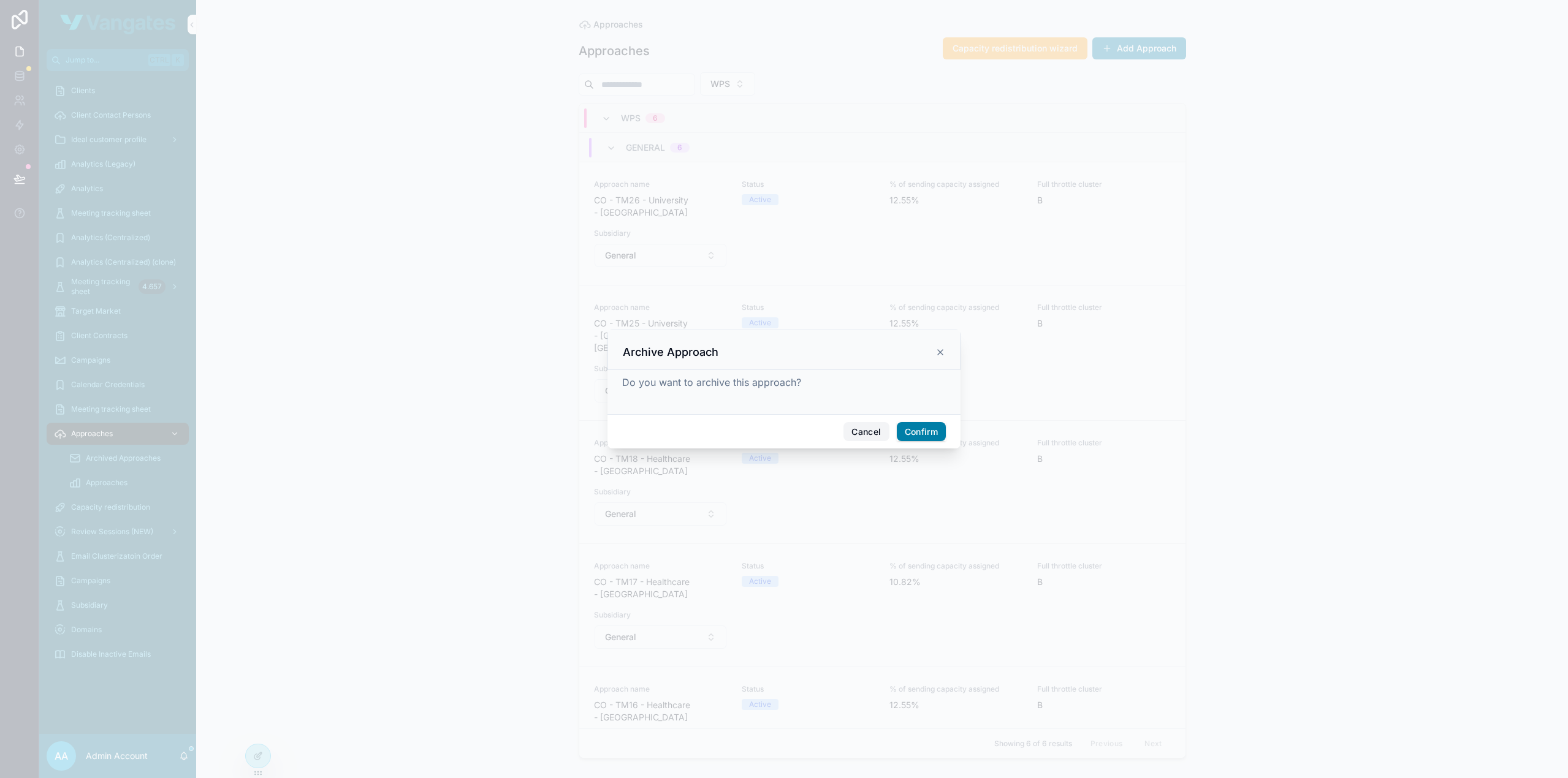
click at [854, 426] on button "Cancel" at bounding box center [866, 432] width 45 height 20
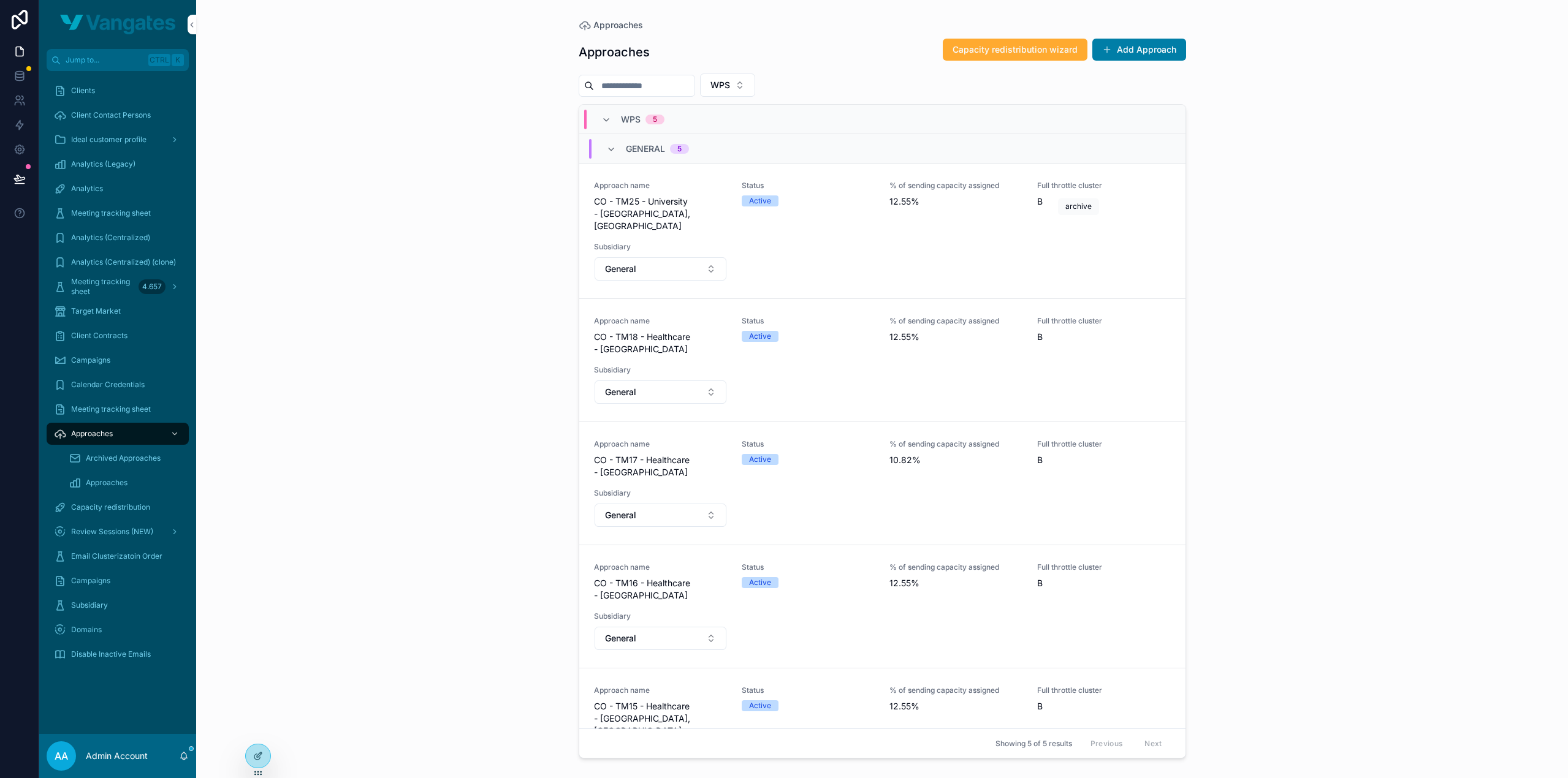
click at [0, 0] on button "scrollable content" at bounding box center [0, 0] width 0 height 0
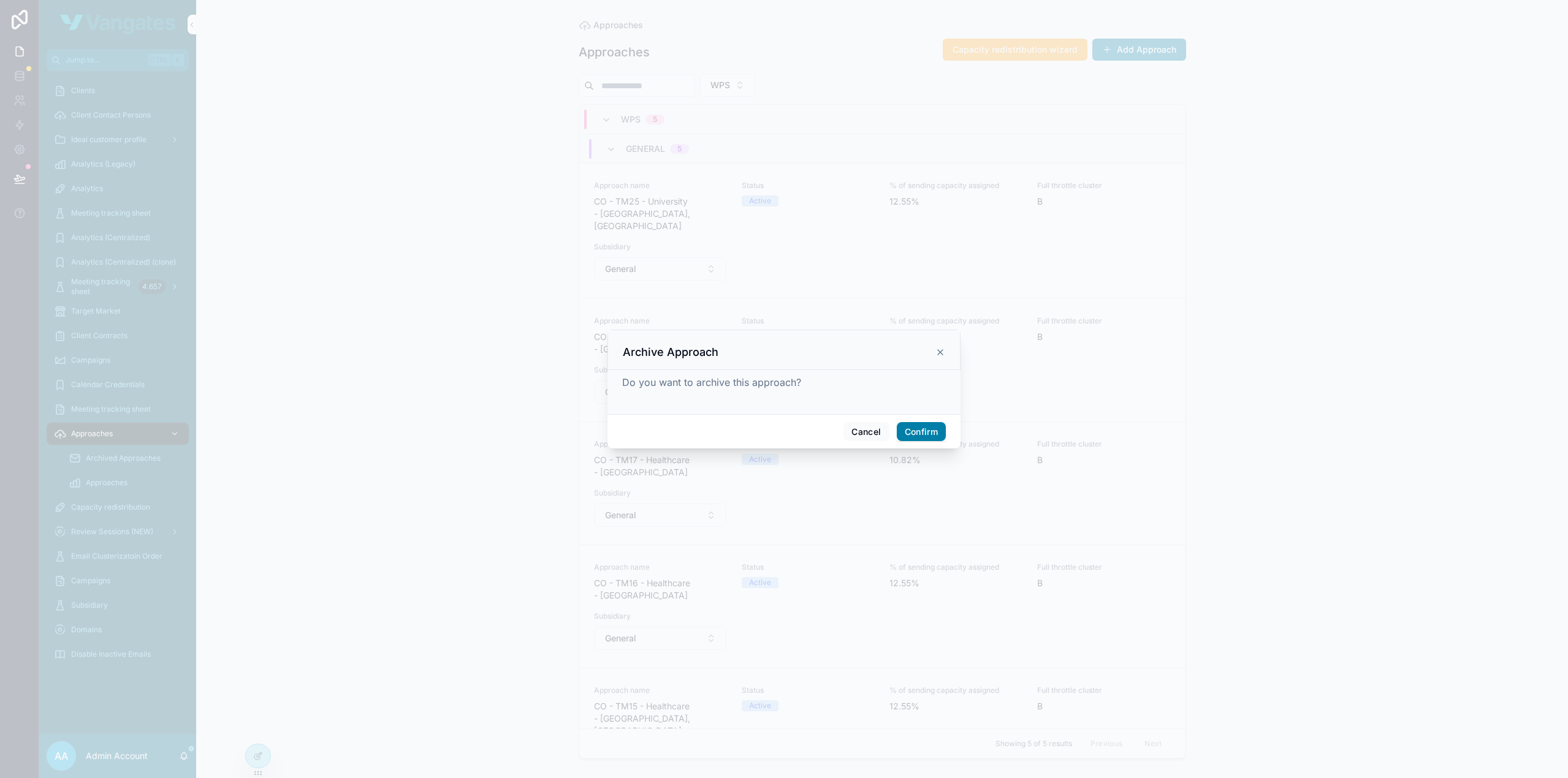
click at [921, 432] on button "Confirm" at bounding box center [921, 432] width 49 height 20
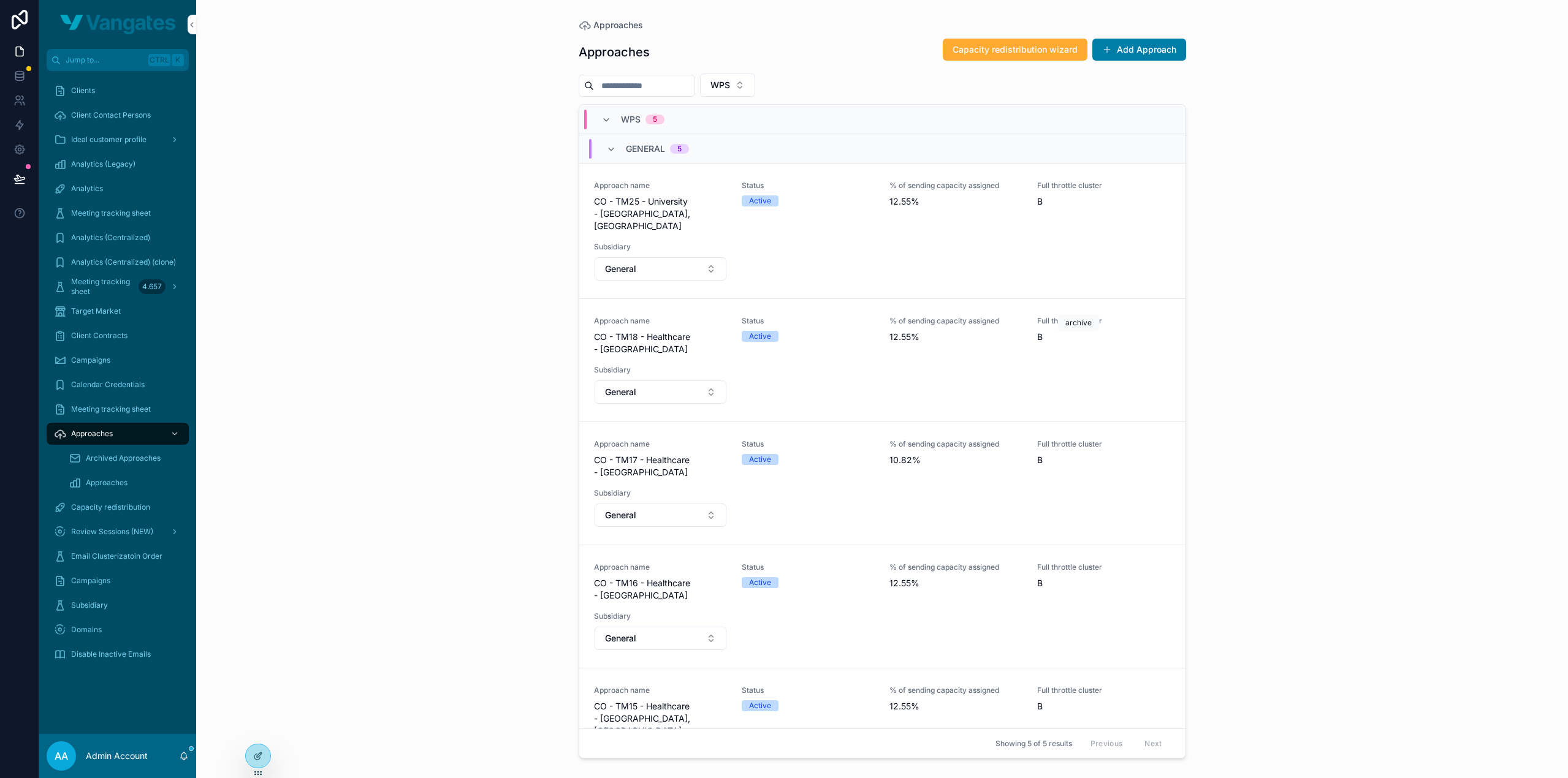
click at [0, 0] on icon "scrollable content" at bounding box center [0, 0] width 0 height 0
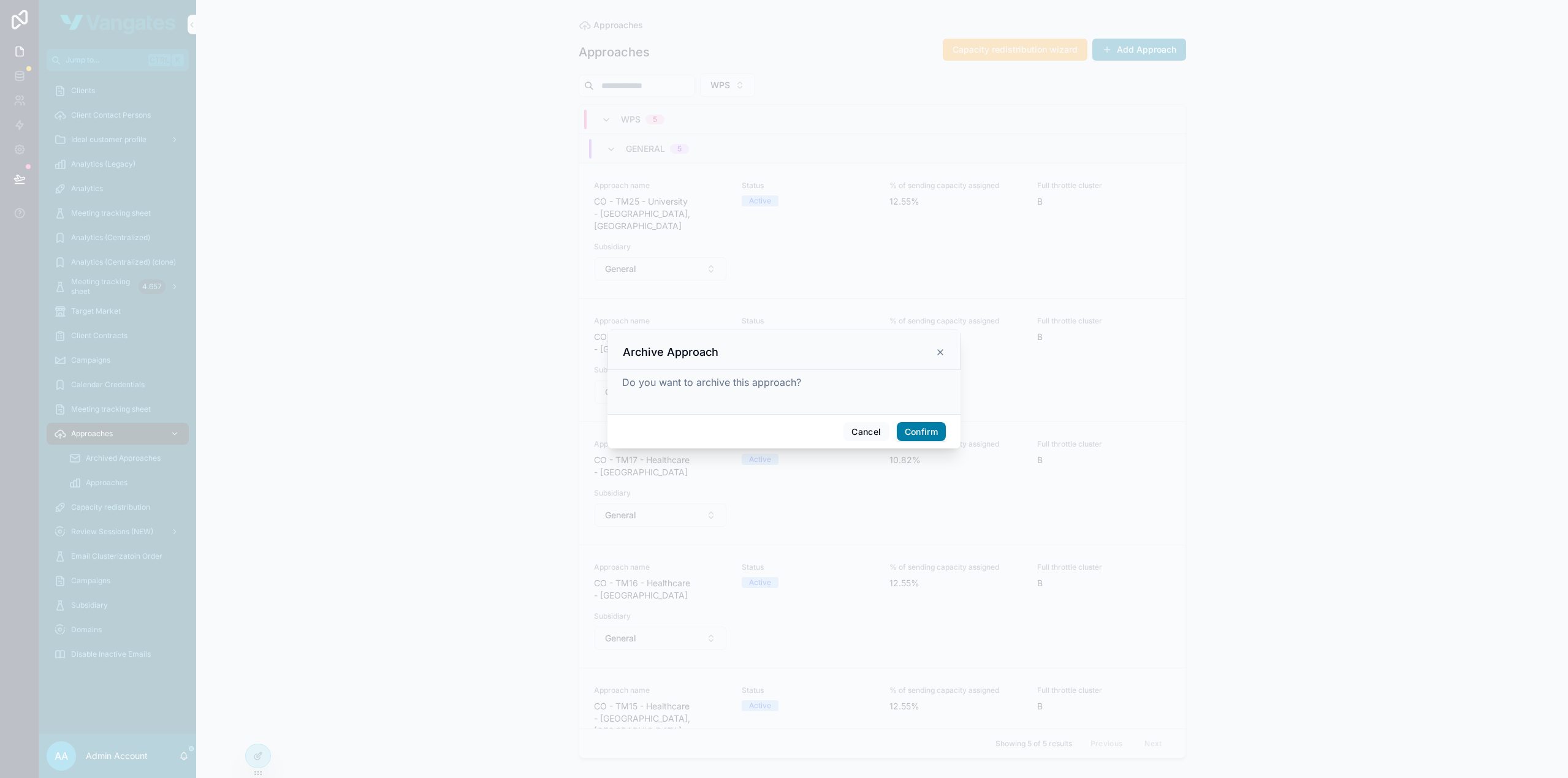
click at [929, 431] on button "Confirm" at bounding box center [921, 432] width 49 height 20
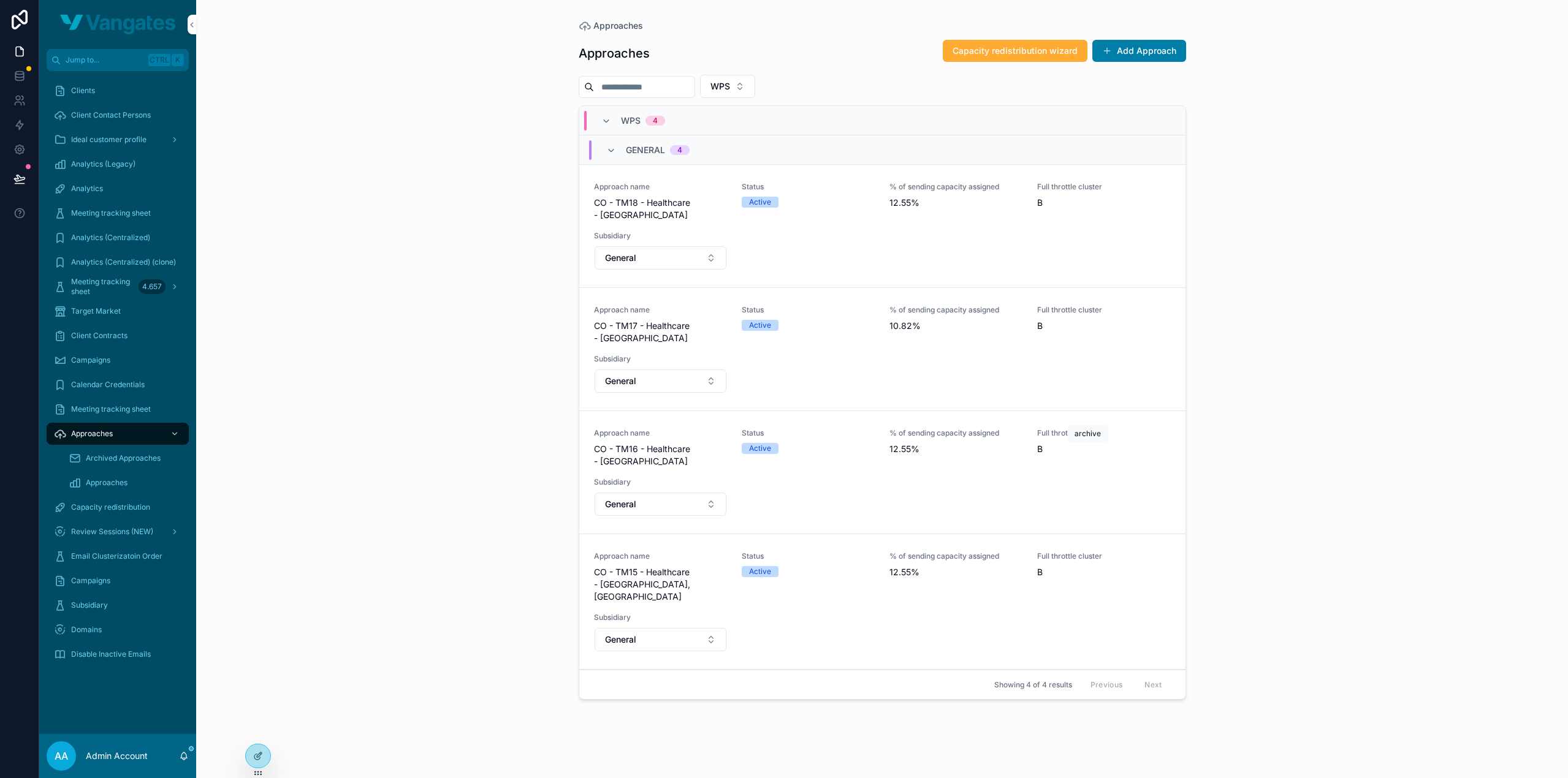
click at [0, 0] on button "scrollable content" at bounding box center [0, 0] width 0 height 0
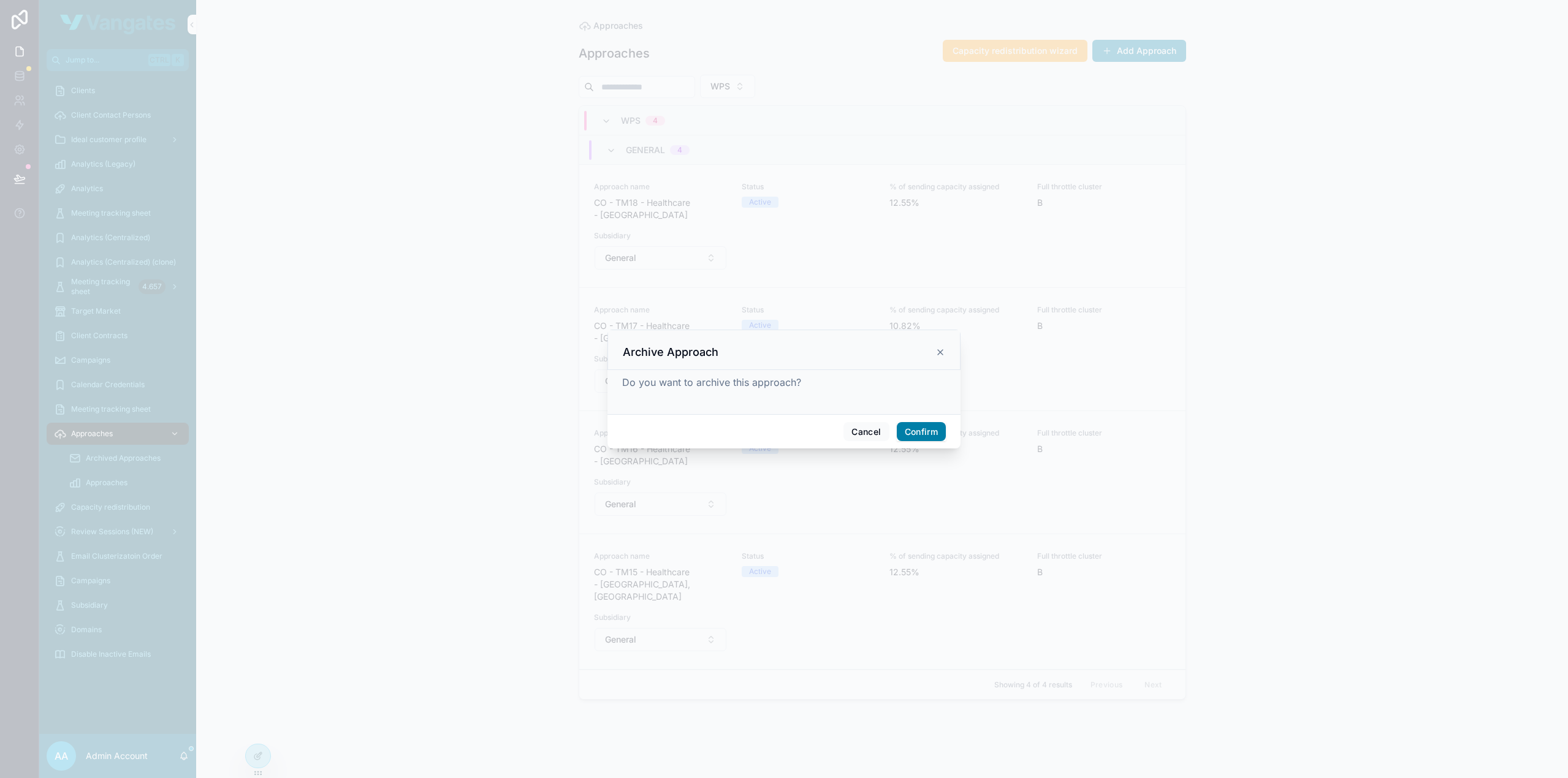
click at [934, 429] on button "Confirm" at bounding box center [921, 432] width 49 height 20
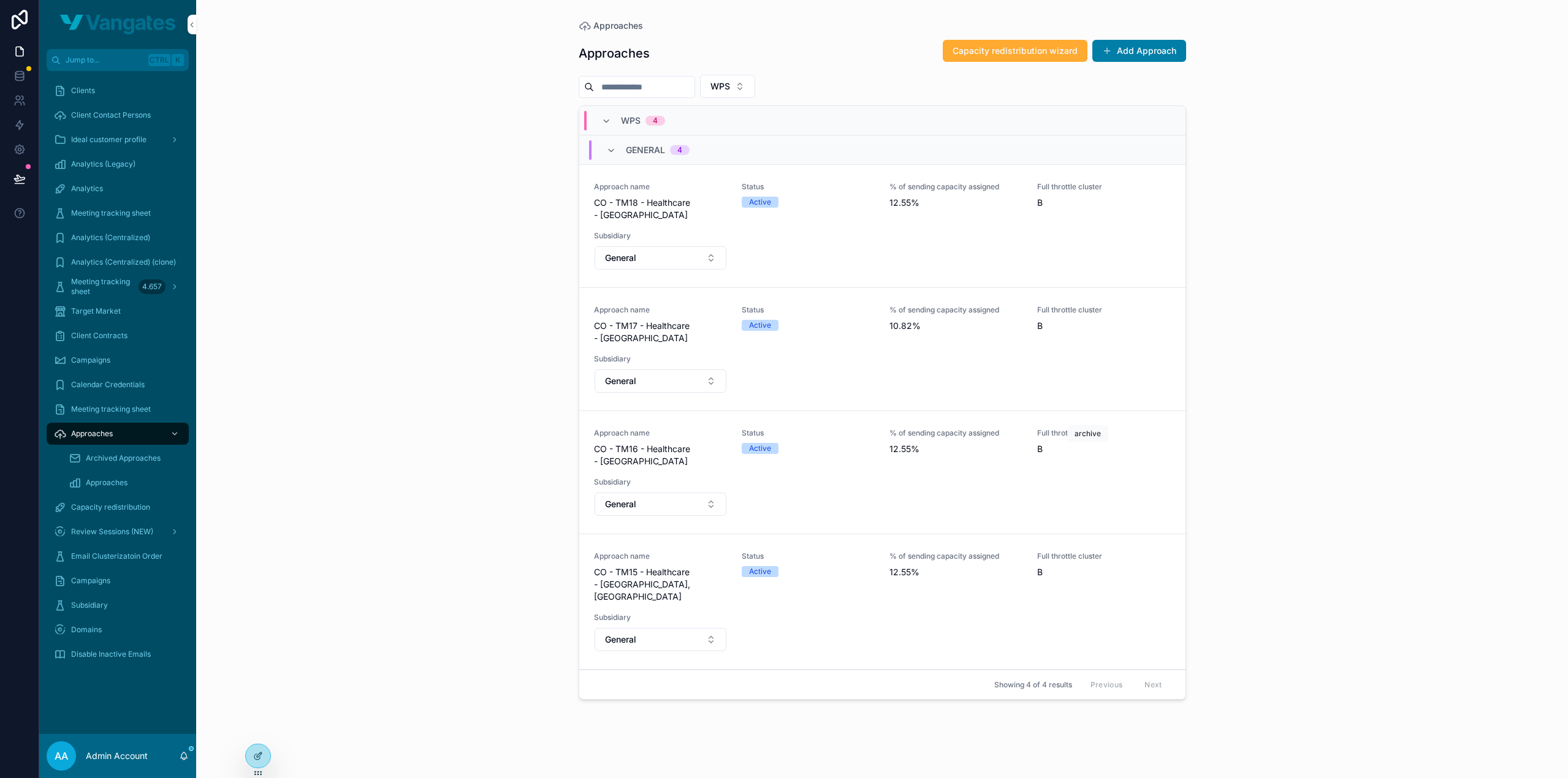
click at [0, 0] on icon "scrollable content" at bounding box center [0, 0] width 0 height 0
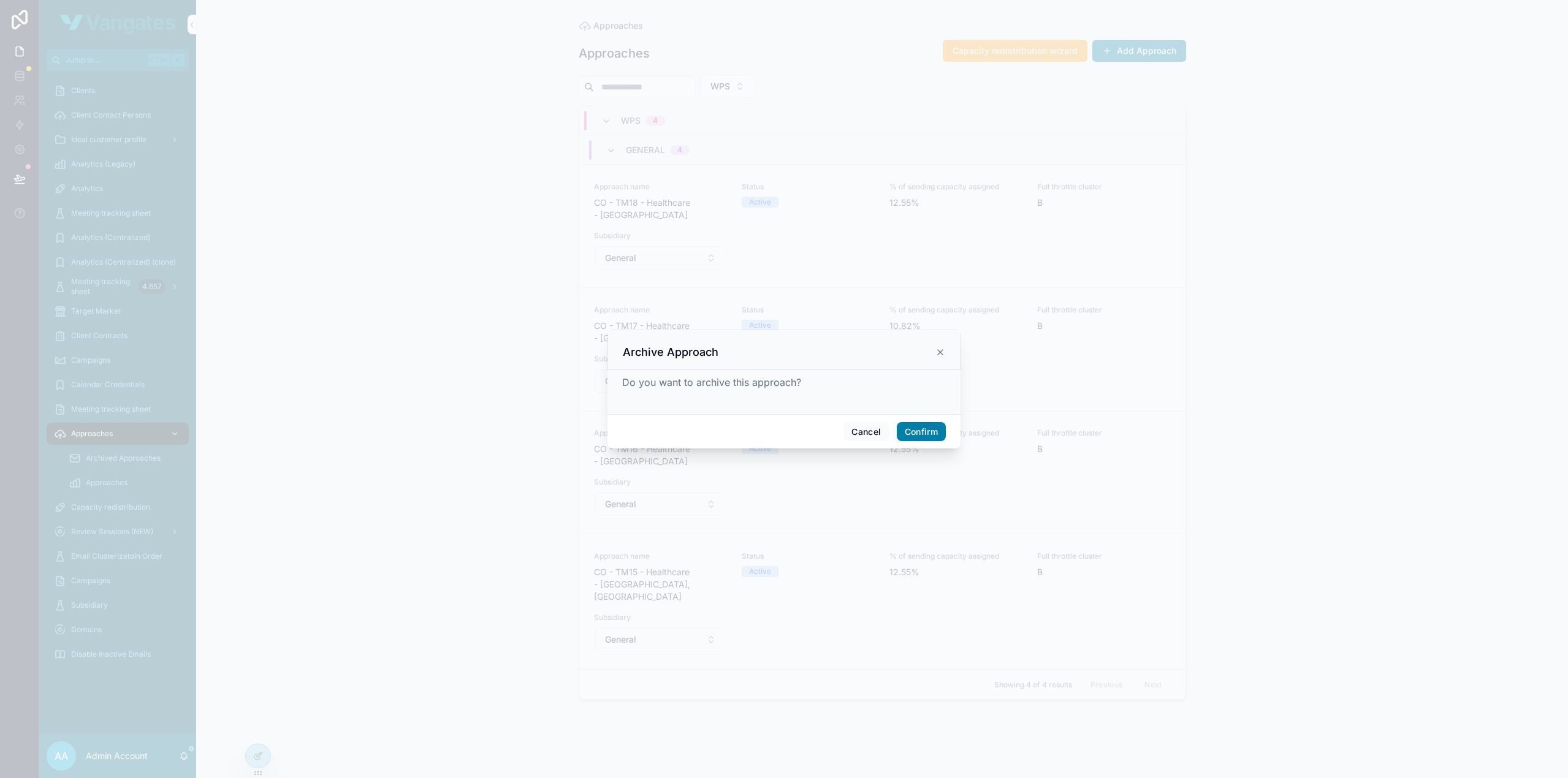
click at [913, 431] on button "Confirm" at bounding box center [921, 432] width 49 height 20
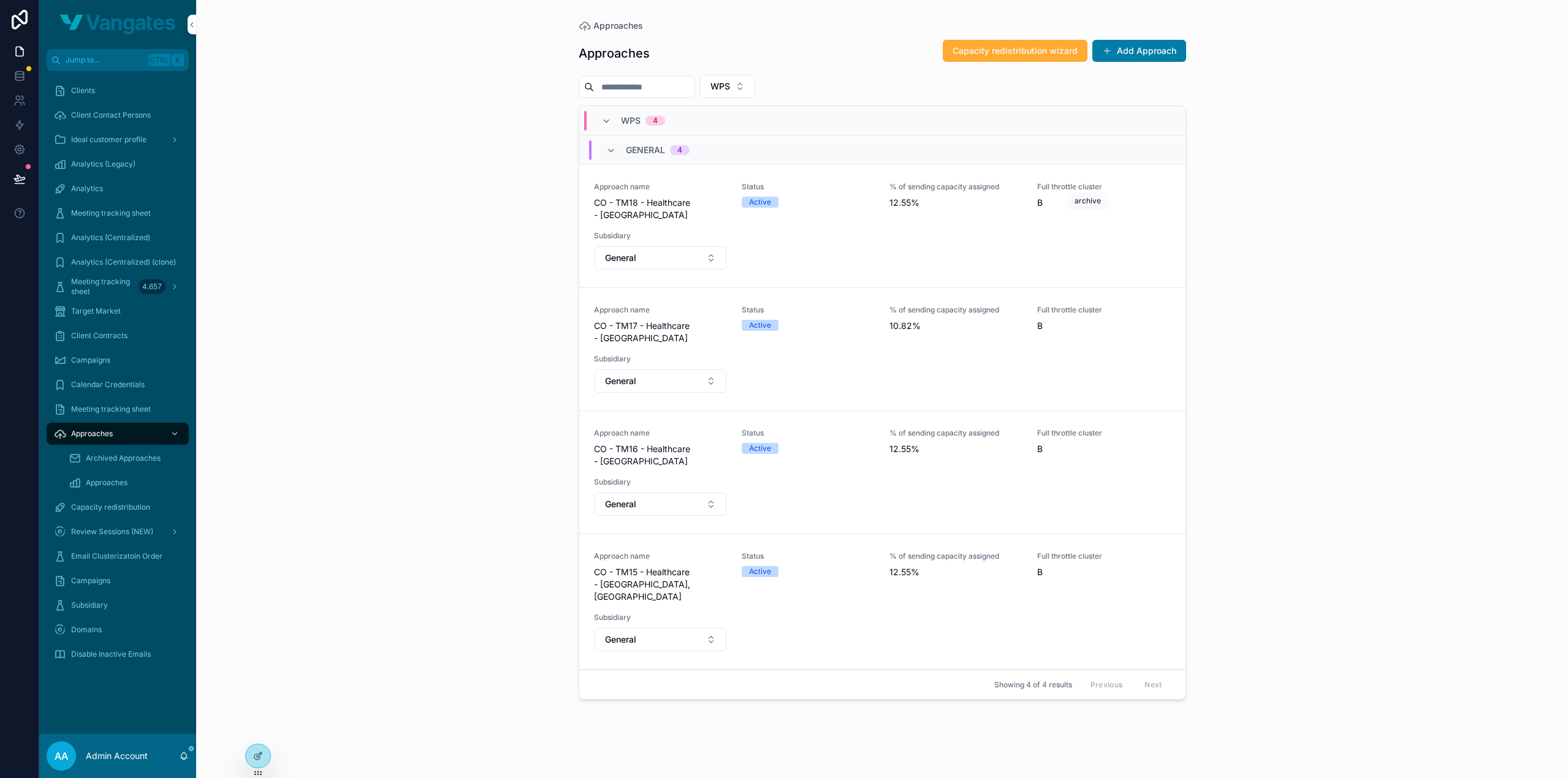
click at [0, 0] on icon "scrollable content" at bounding box center [0, 0] width 0 height 0
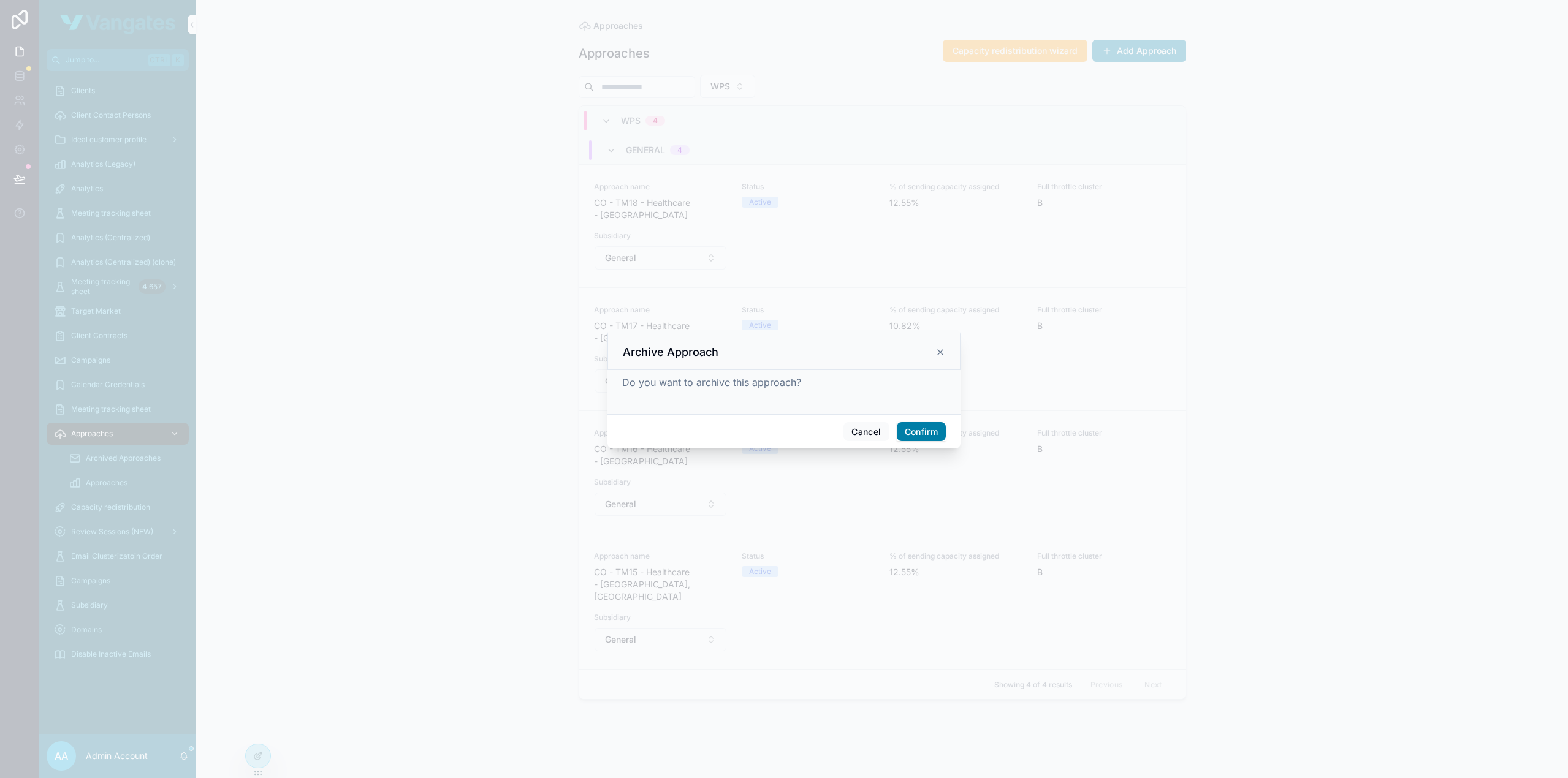
click at [924, 427] on button "Confirm" at bounding box center [921, 432] width 49 height 20
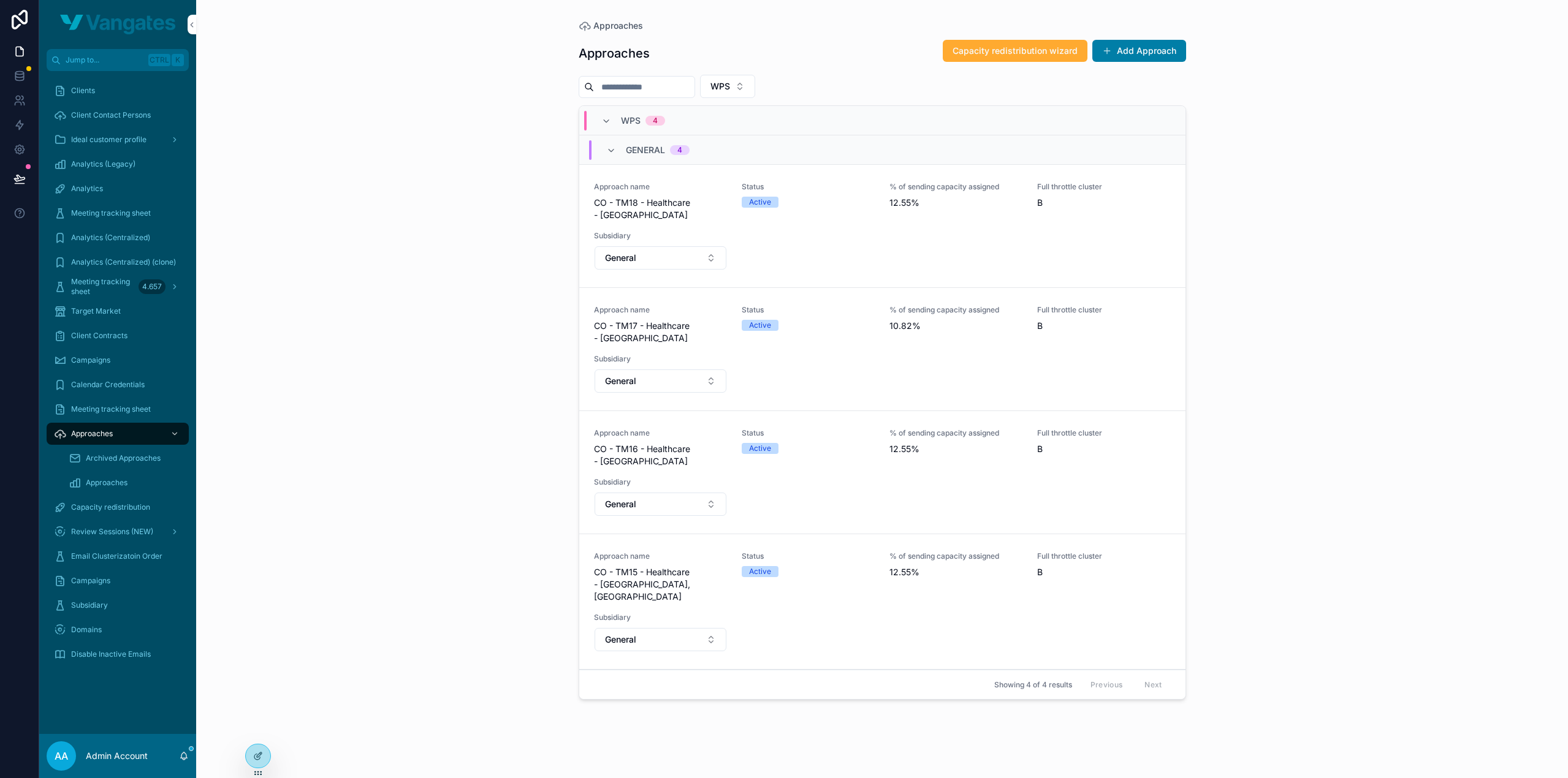
click at [385, 160] on div "Approaches Approaches Capacity redistribution wizard Add Approach WPS WPS 4 Gen…" at bounding box center [882, 389] width 1372 height 778
click at [0, 0] on icon "scrollable content" at bounding box center [0, 0] width 0 height 0
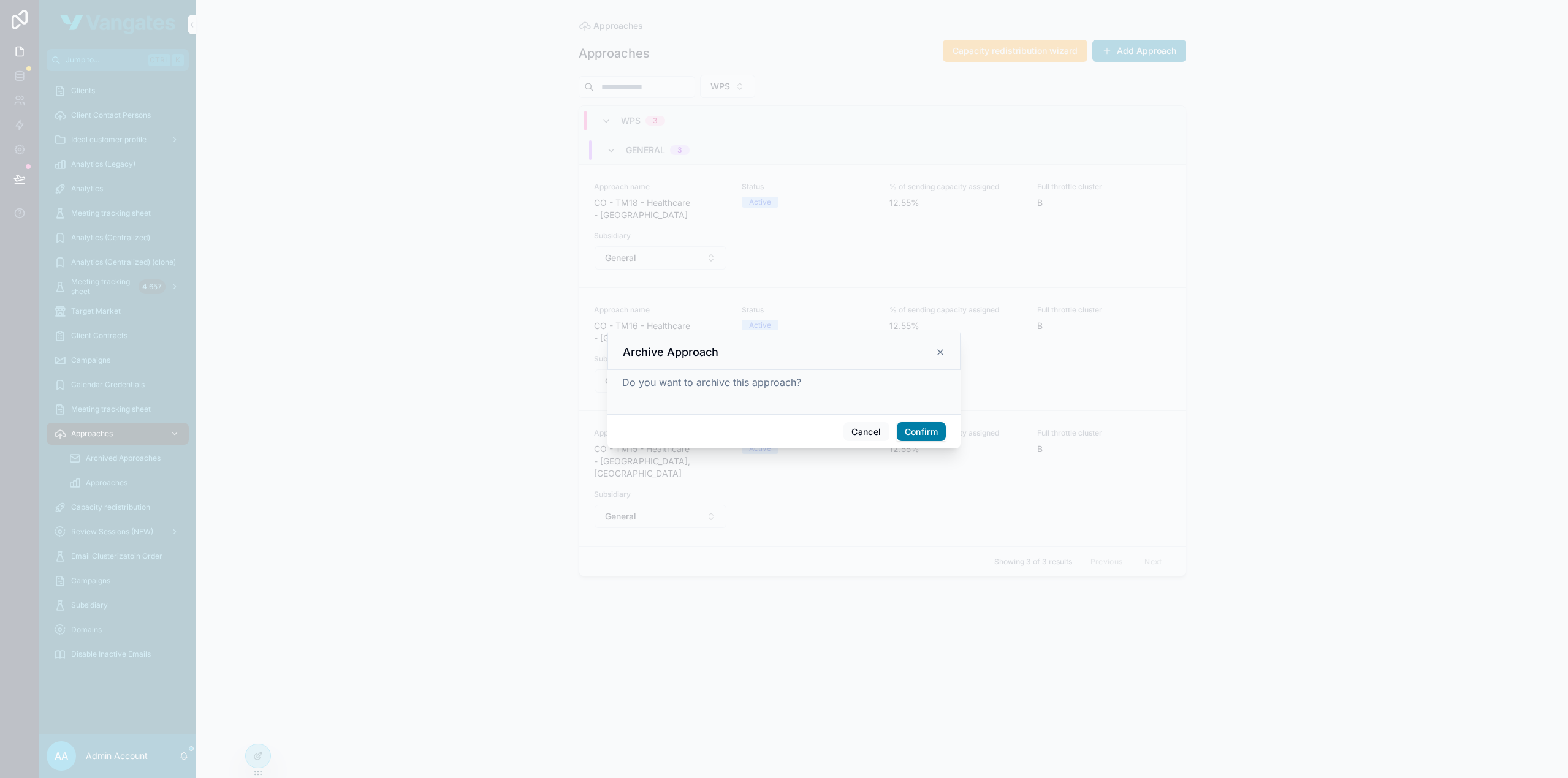
click at [926, 434] on button "Confirm" at bounding box center [921, 432] width 49 height 20
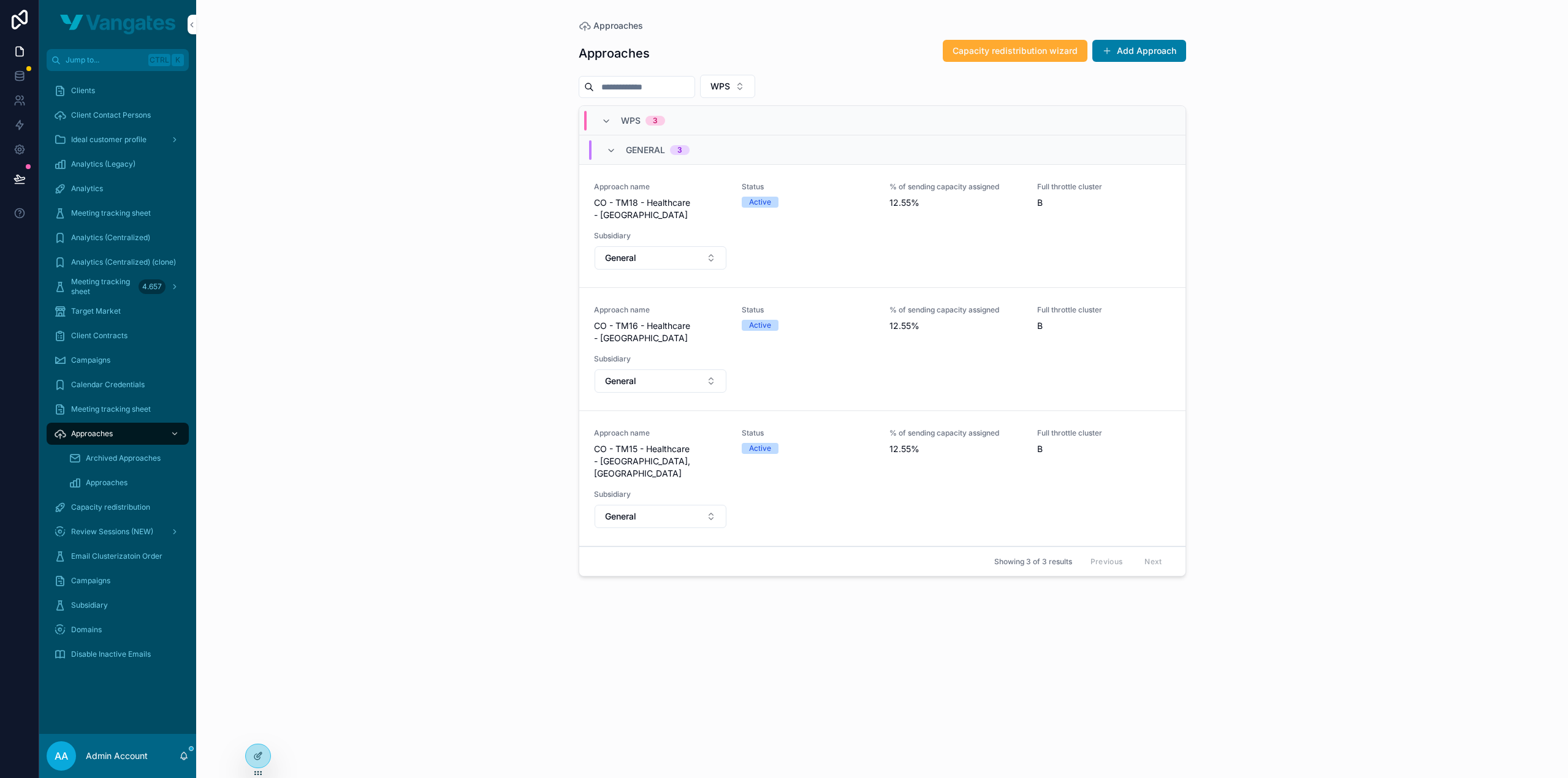
click at [0, 0] on icon "scrollable content" at bounding box center [0, 0] width 0 height 0
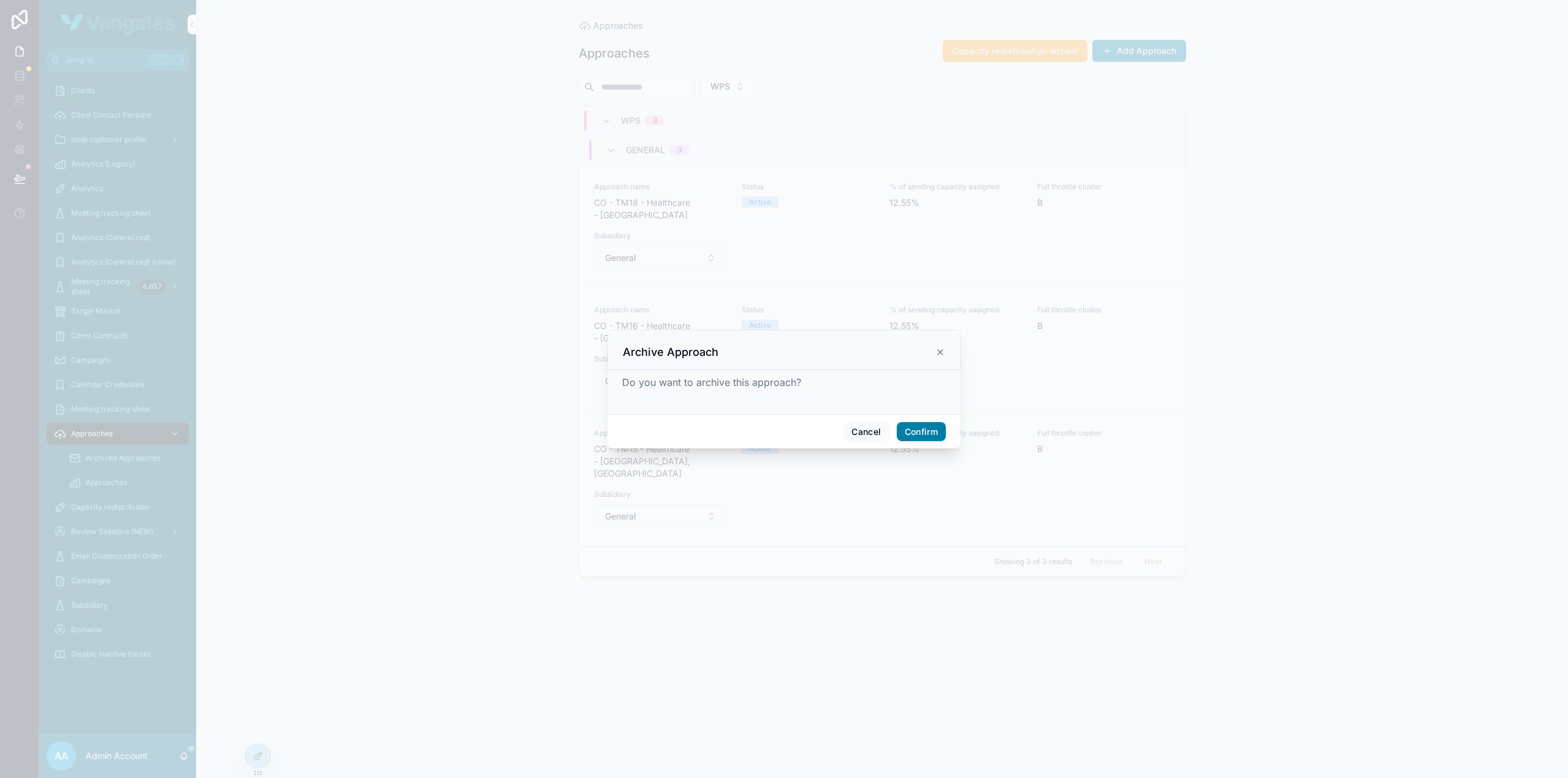
click at [928, 427] on button "Confirm" at bounding box center [921, 432] width 49 height 20
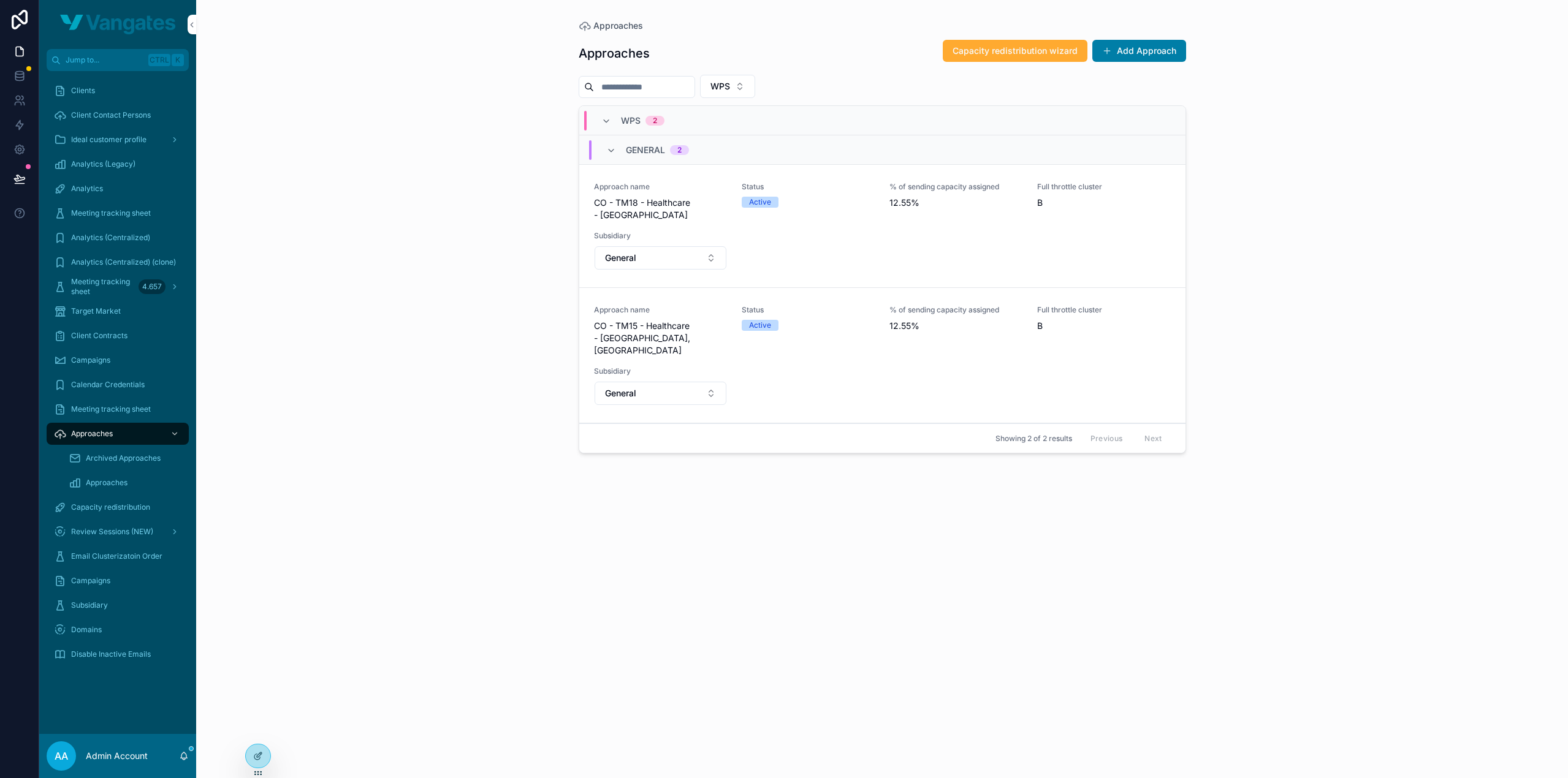
click at [0, 0] on icon "scrollable content" at bounding box center [0, 0] width 0 height 0
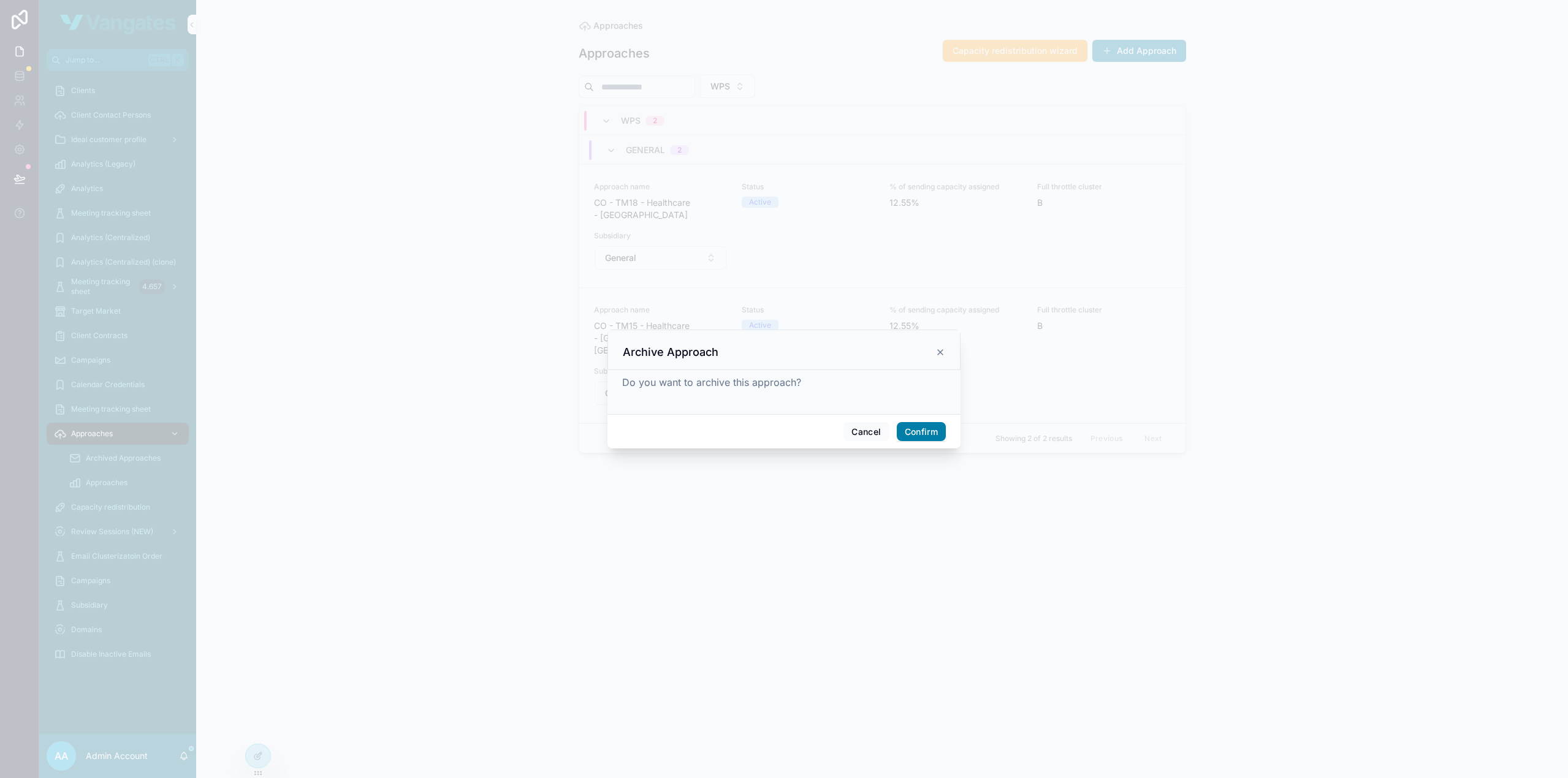
click at [926, 435] on button "Confirm" at bounding box center [921, 432] width 49 height 20
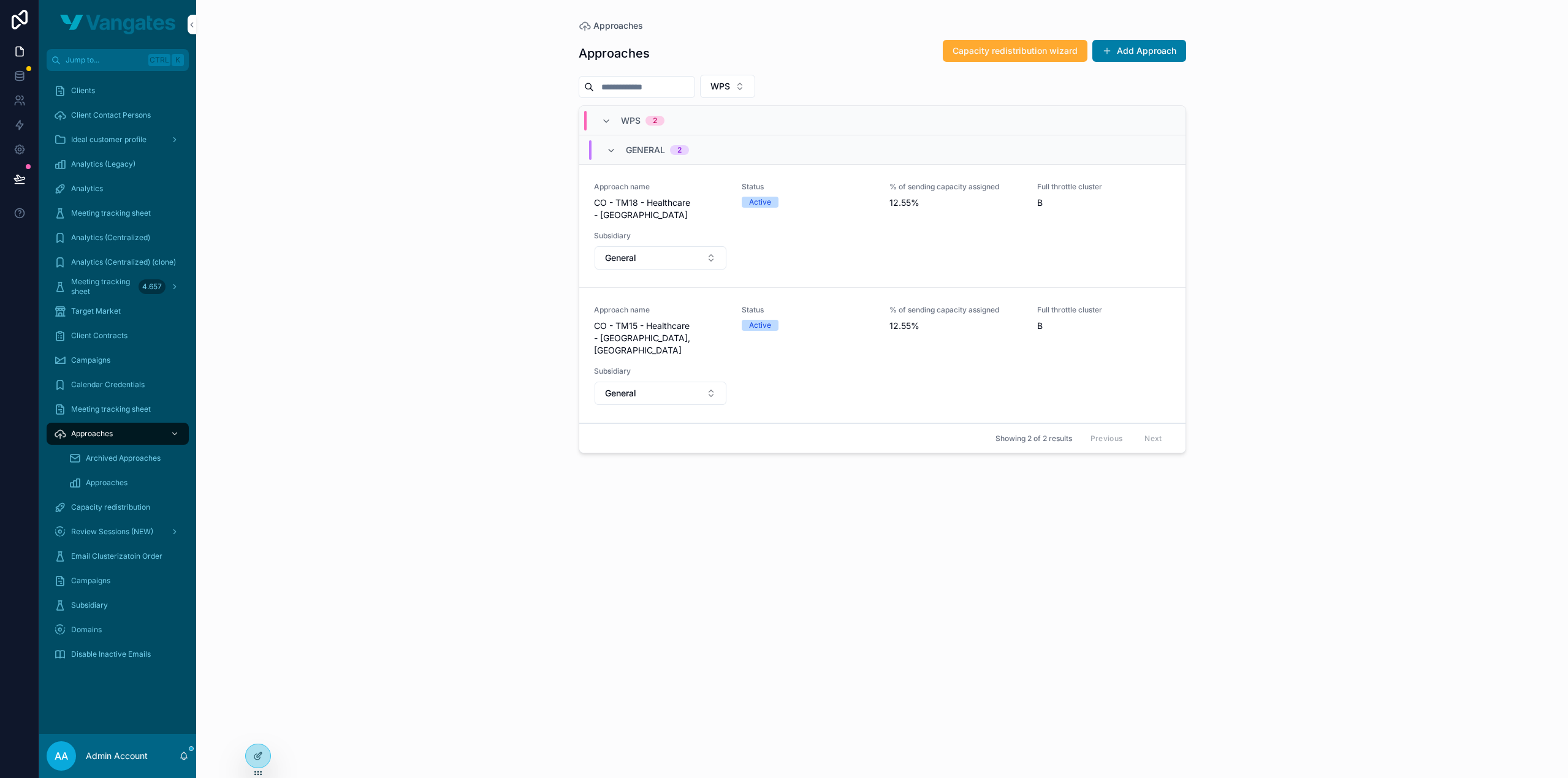
click at [505, 259] on div "Approaches Approaches Capacity redistribution wizard Add Approach WPS WPS 2 Gen…" at bounding box center [882, 389] width 1372 height 778
click at [470, 188] on div "Approaches Approaches Capacity redistribution wizard Add Approach WPS WPS 2 Gen…" at bounding box center [882, 389] width 1372 height 778
click at [0, 0] on icon "scrollable content" at bounding box center [0, 0] width 0 height 0
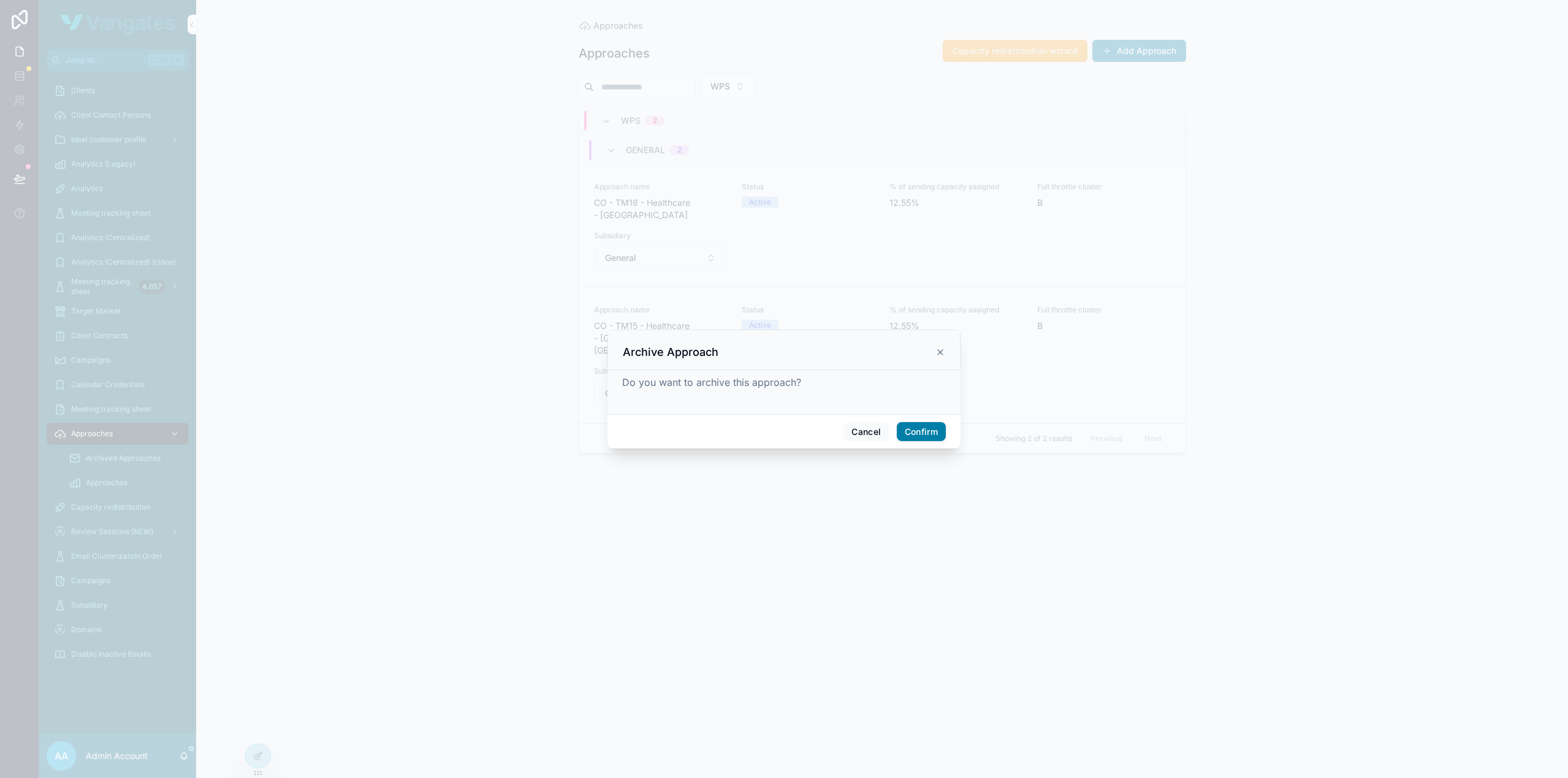
click at [907, 429] on button "Confirm" at bounding box center [921, 432] width 49 height 20
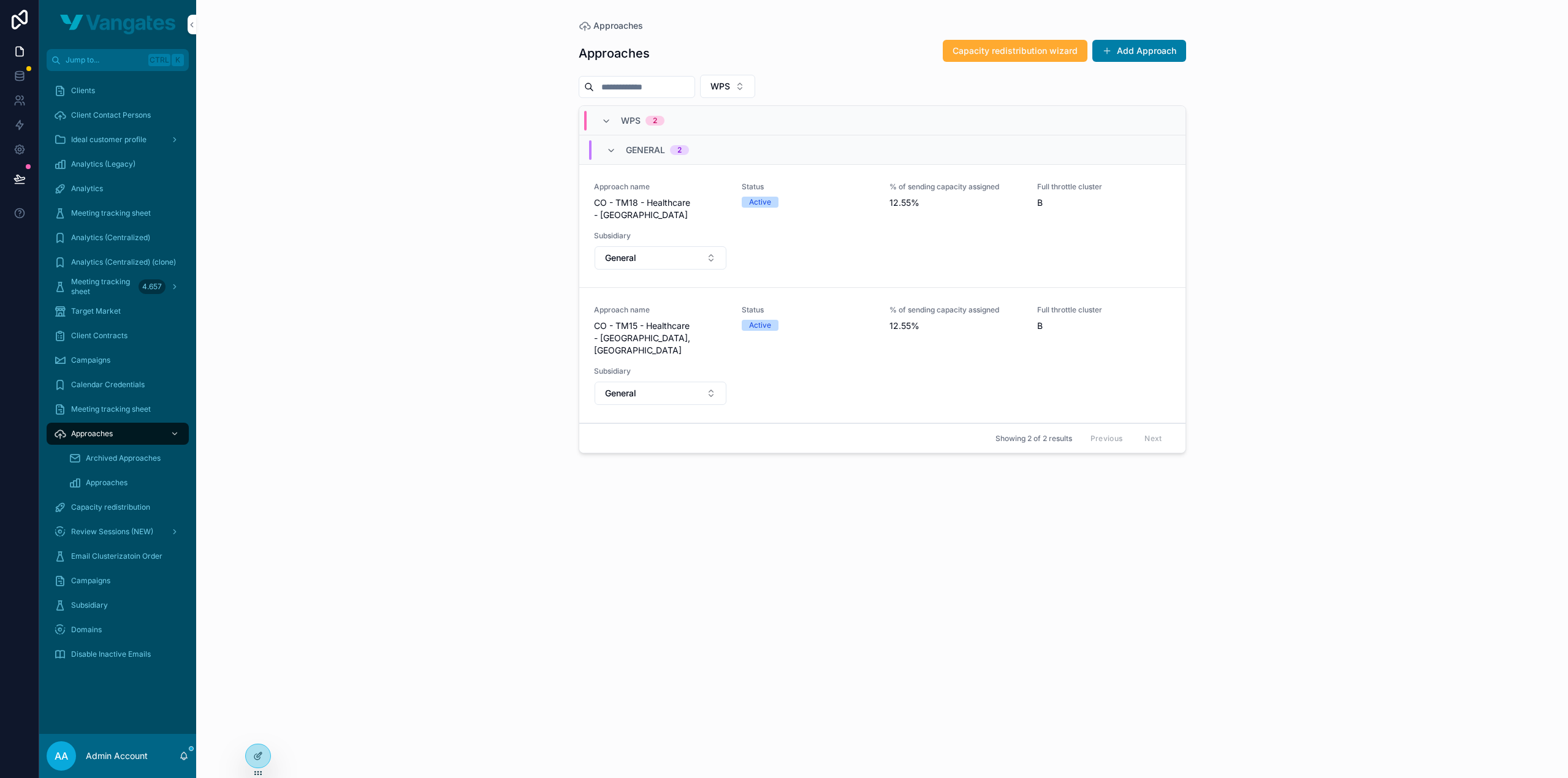
click at [505, 224] on div "Approaches Approaches Capacity redistribution wizard Add Approach WPS WPS 2 Gen…" at bounding box center [882, 389] width 1372 height 778
click at [0, 0] on icon "scrollable content" at bounding box center [0, 0] width 0 height 0
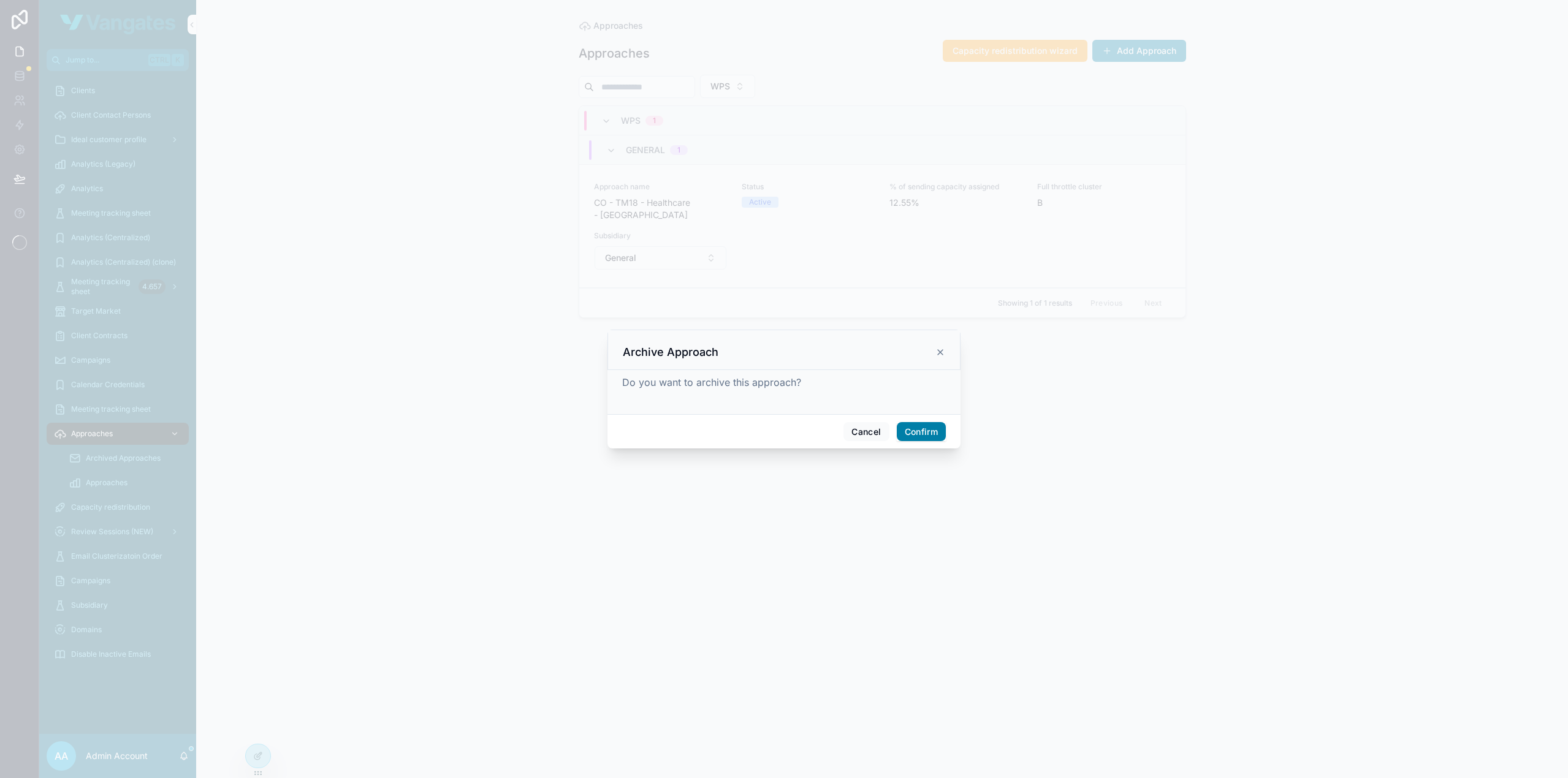
click at [932, 425] on button "Confirm" at bounding box center [921, 432] width 49 height 20
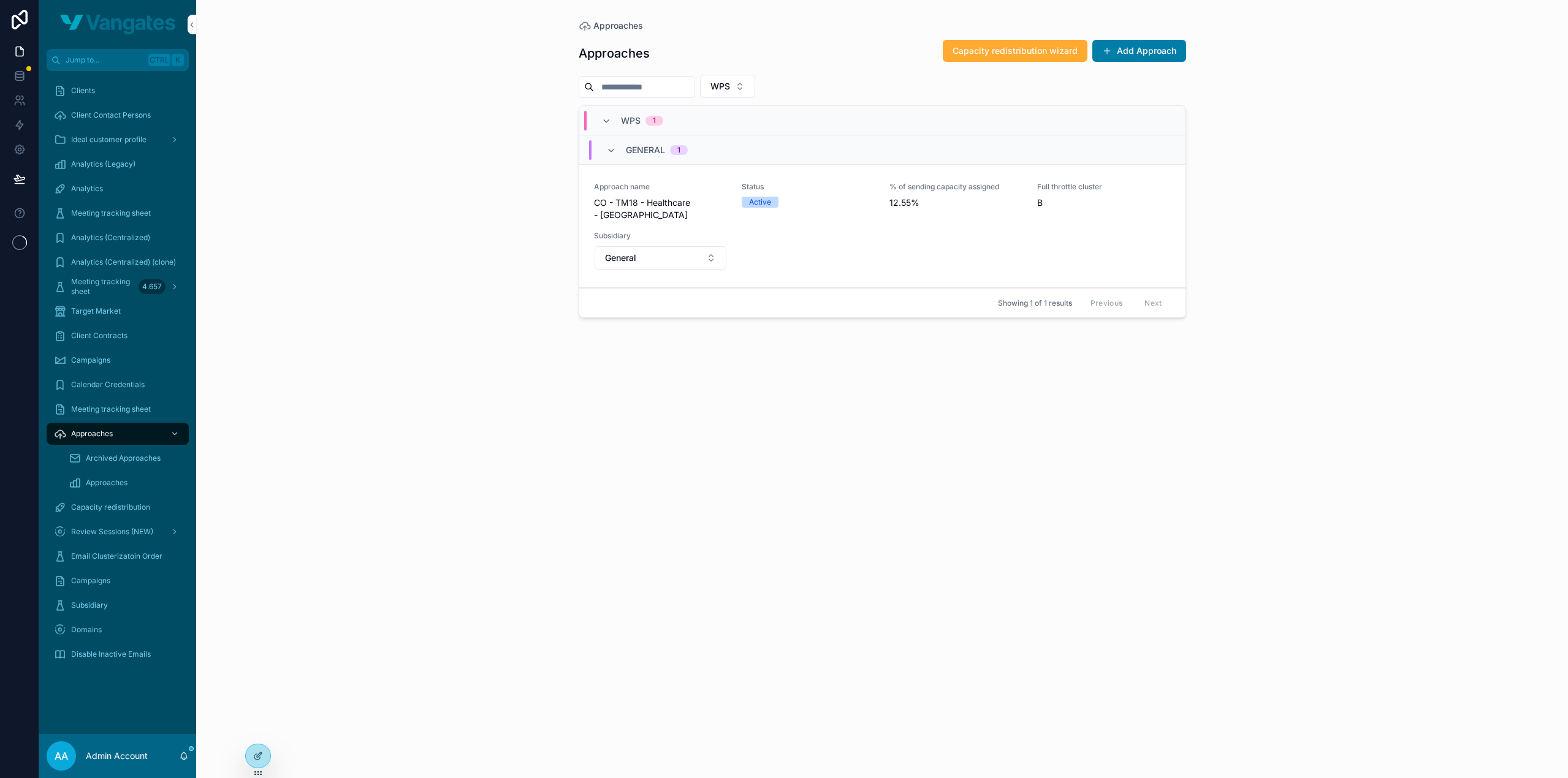
click at [428, 178] on div "Approaches Approaches Capacity redistribution wizard Add Approach WPS WPS 1 Gen…" at bounding box center [882, 389] width 1372 height 778
click at [397, 213] on div "Approaches Approaches Capacity redistribution wizard Add Approach WPS WPS 1 Gen…" at bounding box center [882, 389] width 1372 height 778
click at [1236, 106] on div "Approaches Approaches Capacity redistribution wizard Add Approach WPS No items …" at bounding box center [882, 389] width 1372 height 778
click at [629, 257] on div "Approaches Capacity redistribution wizard Add Approach WPS No items could be fo…" at bounding box center [882, 397] width 608 height 731
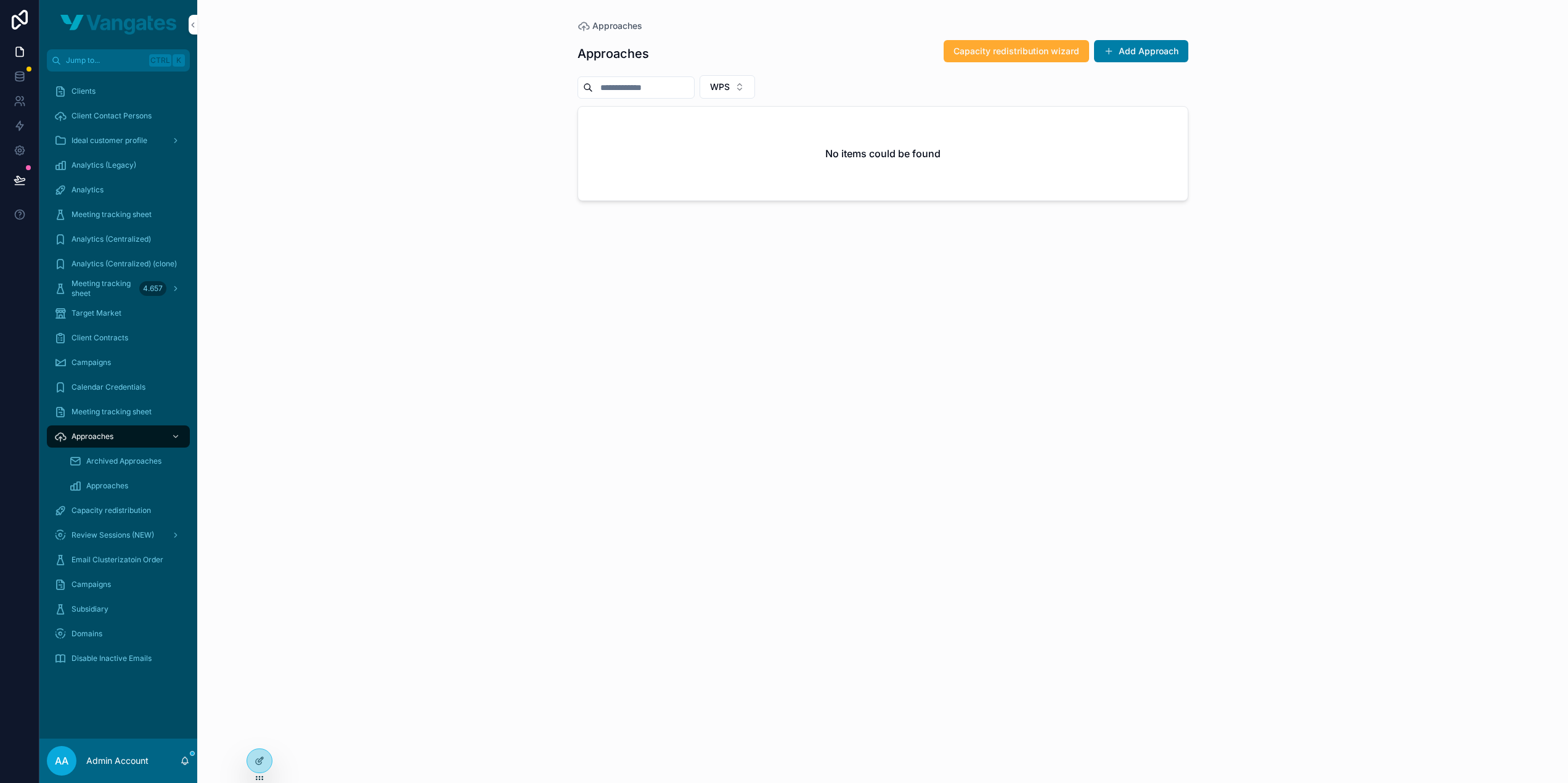
click at [1415, 700] on div "Approaches Approaches Capacity redistribution wizard Add Approach WPS No items …" at bounding box center [882, 392] width 1371 height 783
click at [1384, 676] on div "Approaches Approaches Capacity redistribution wizard Add Approach WPS No items …" at bounding box center [882, 392] width 1371 height 783
